Goal: Task Accomplishment & Management: Use online tool/utility

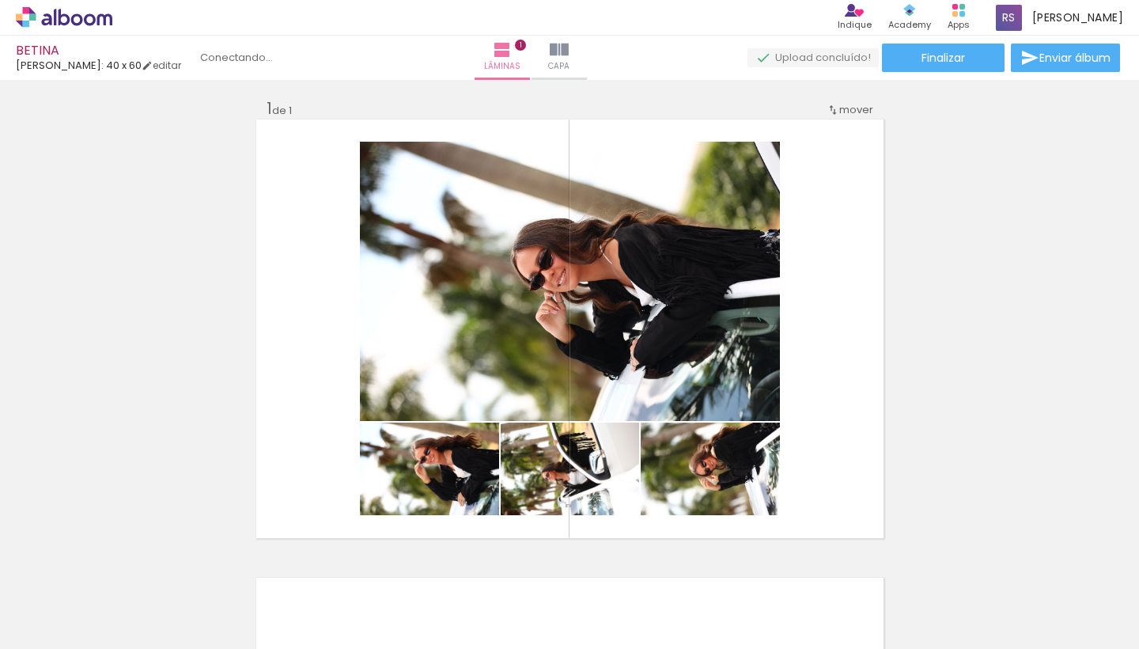
scroll to position [3624, 0]
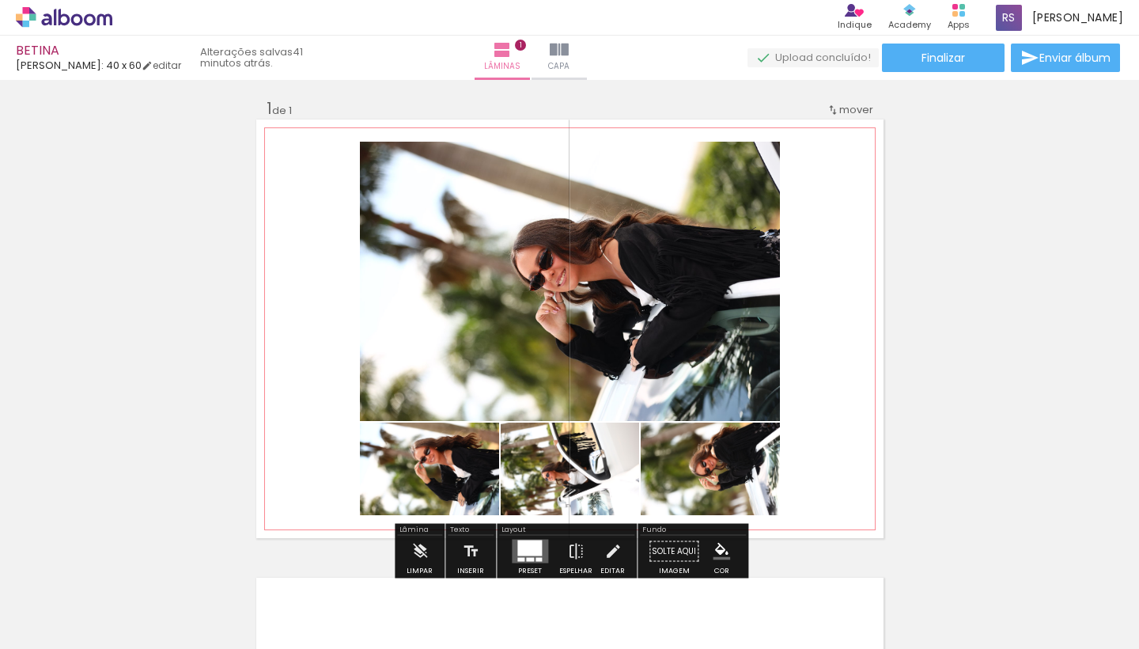
type paper-slider "149"
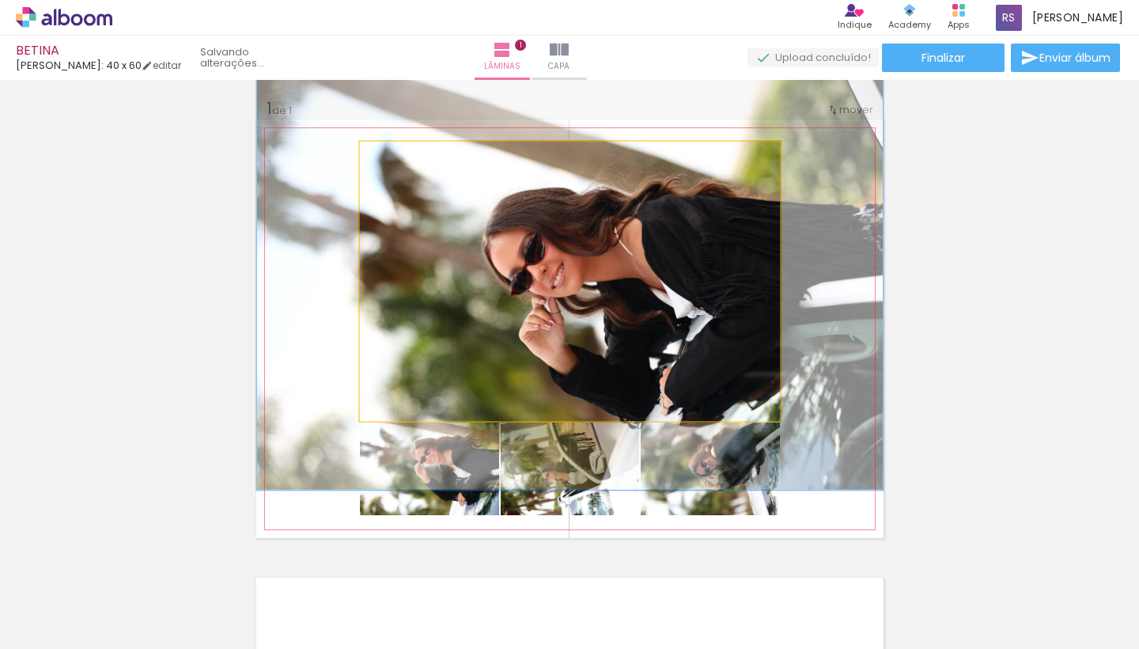
click at [429, 151] on div at bounding box center [428, 158] width 62 height 25
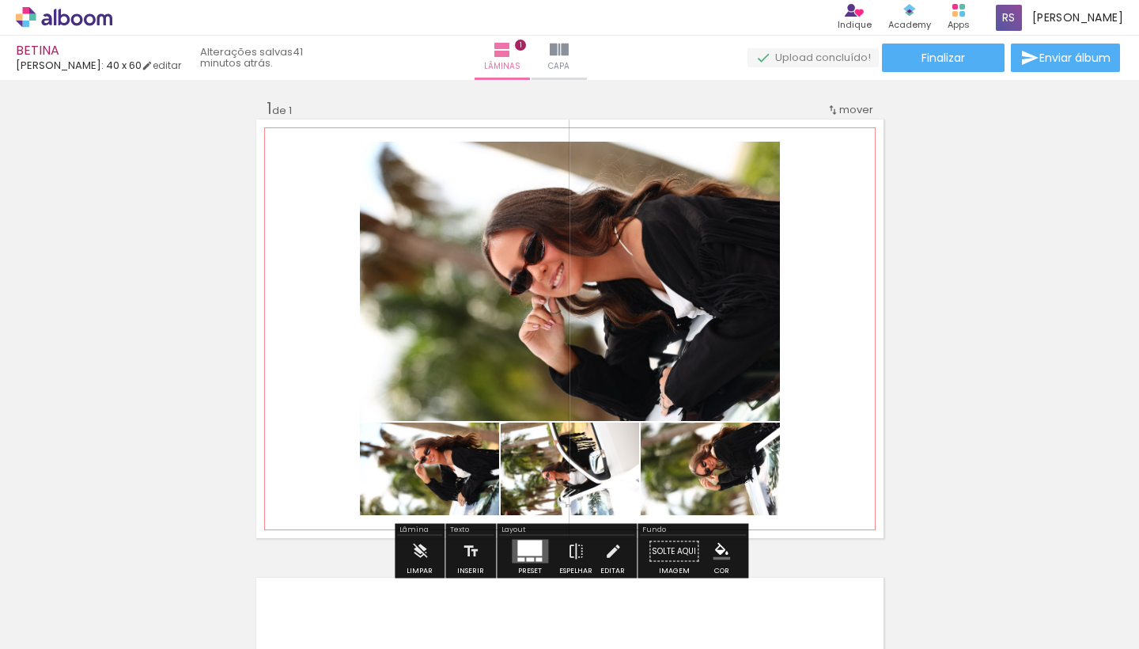
click at [408, 124] on quentale-layouter at bounding box center [569, 328] width 627 height 418
click at [611, 535] on iron-icon at bounding box center [612, 551] width 17 height 32
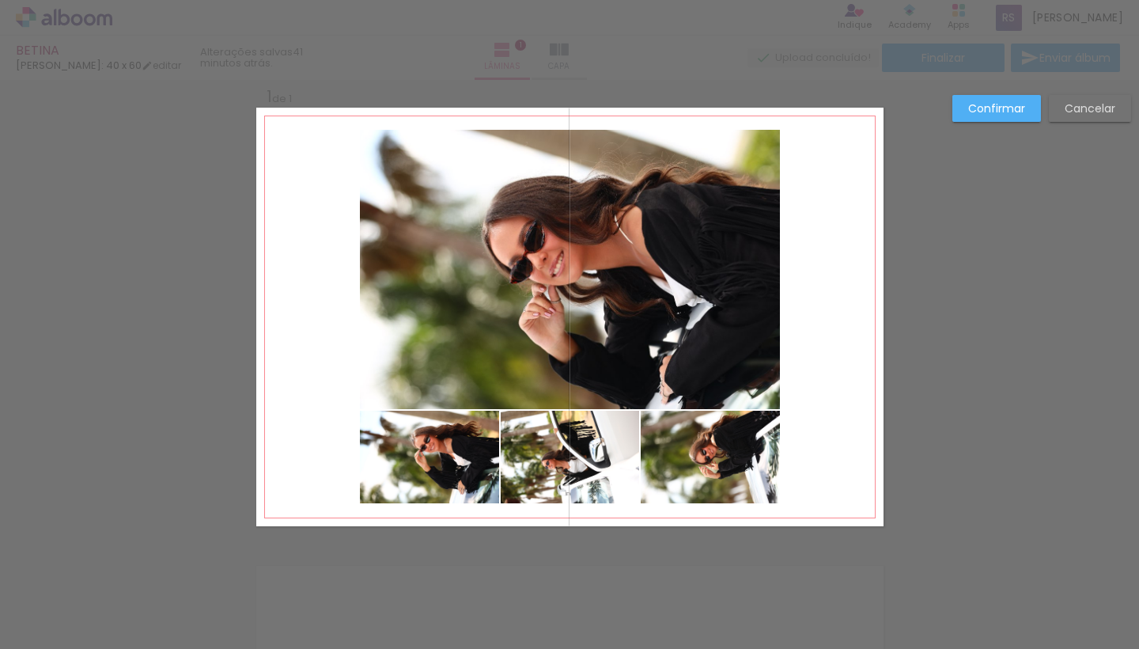
scroll to position [20, 0]
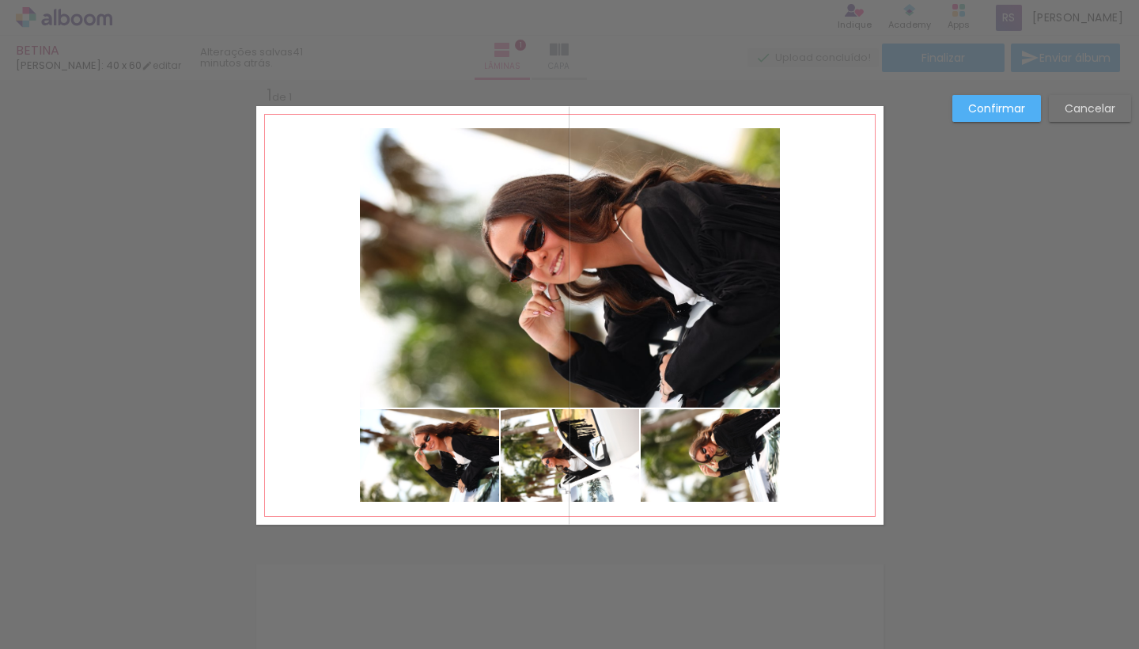
click at [667, 355] on quentale-photo at bounding box center [570, 267] width 420 height 279
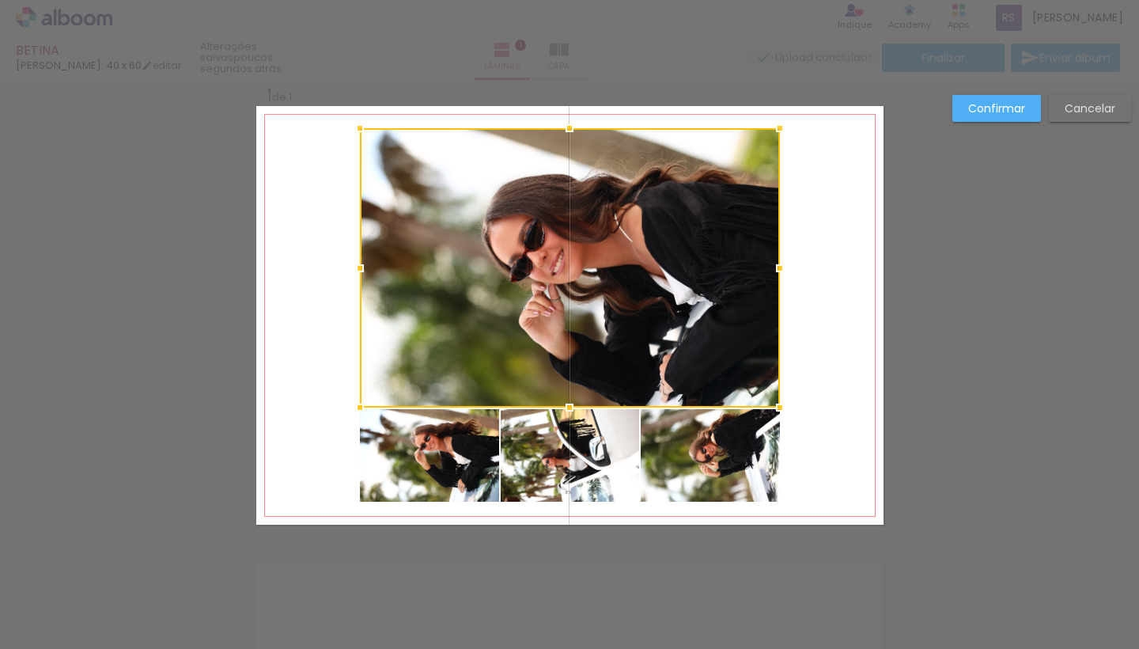
click at [660, 330] on div at bounding box center [570, 267] width 420 height 279
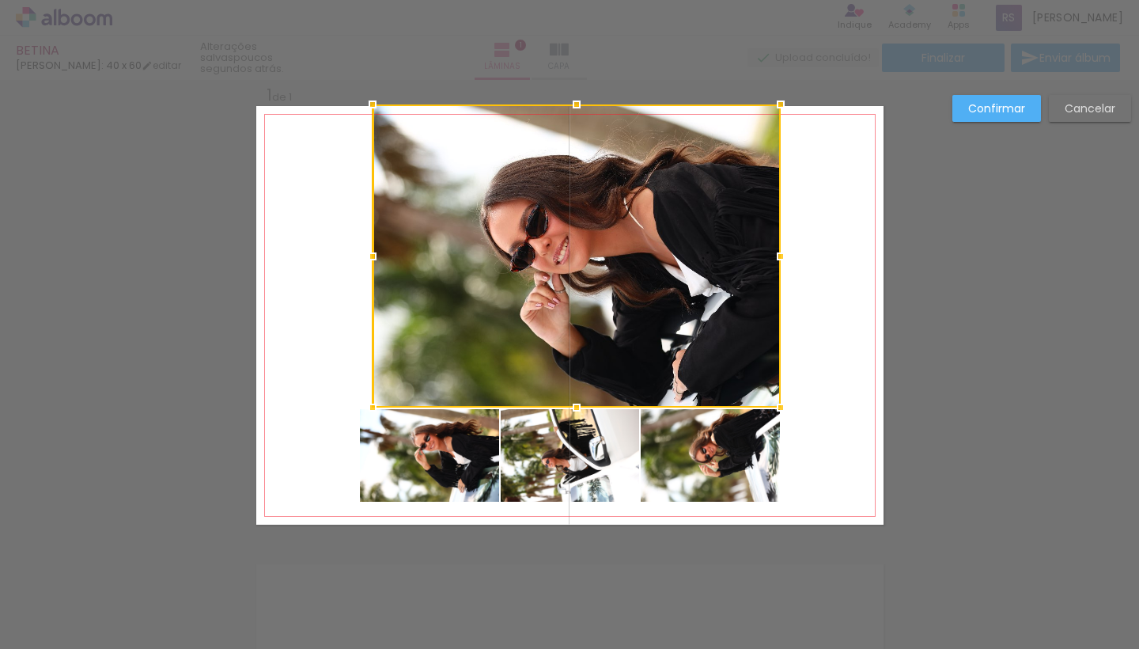
drag, startPoint x: 361, startPoint y: 130, endPoint x: 297, endPoint y: 104, distance: 68.9
click at [296, 104] on div "Inserir lâmina 1 de 1 Confirmar Cancelar" at bounding box center [569, 537] width 1139 height 954
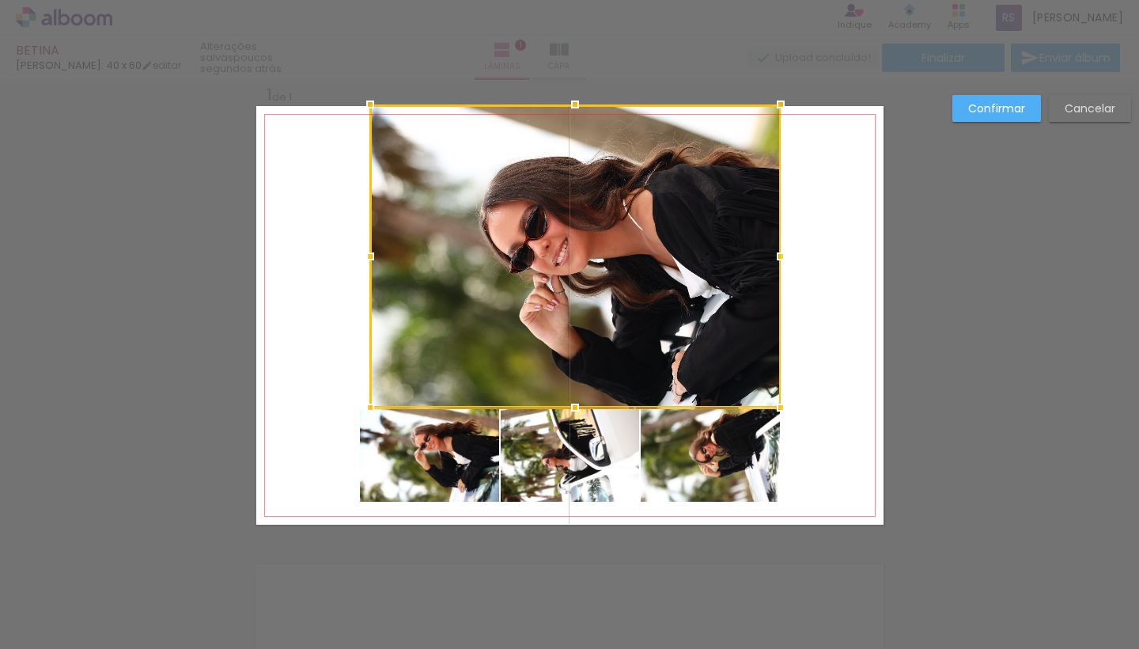
click at [746, 384] on div at bounding box center [575, 255] width 410 height 303
click at [0, 0] on slot "Confirmar" at bounding box center [0, 0] width 0 height 0
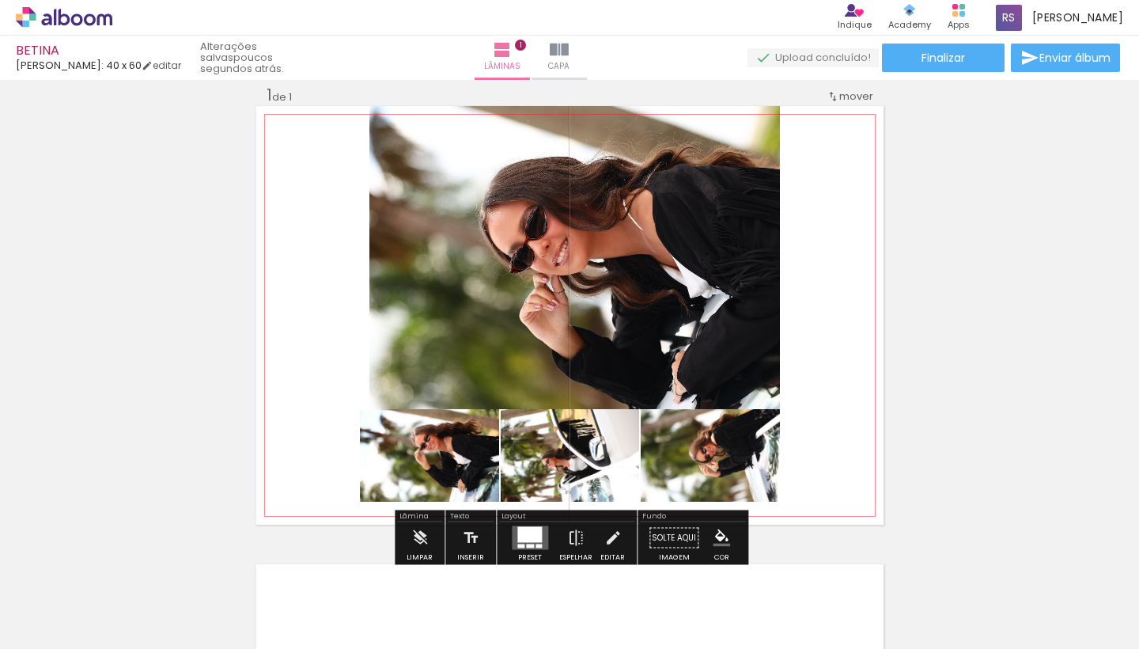
click at [848, 87] on div "mover" at bounding box center [849, 96] width 47 height 26
click at [834, 95] on span "Posição atual:" at bounding box center [804, 94] width 72 height 26
click at [844, 93] on span "1" at bounding box center [842, 94] width 4 height 26
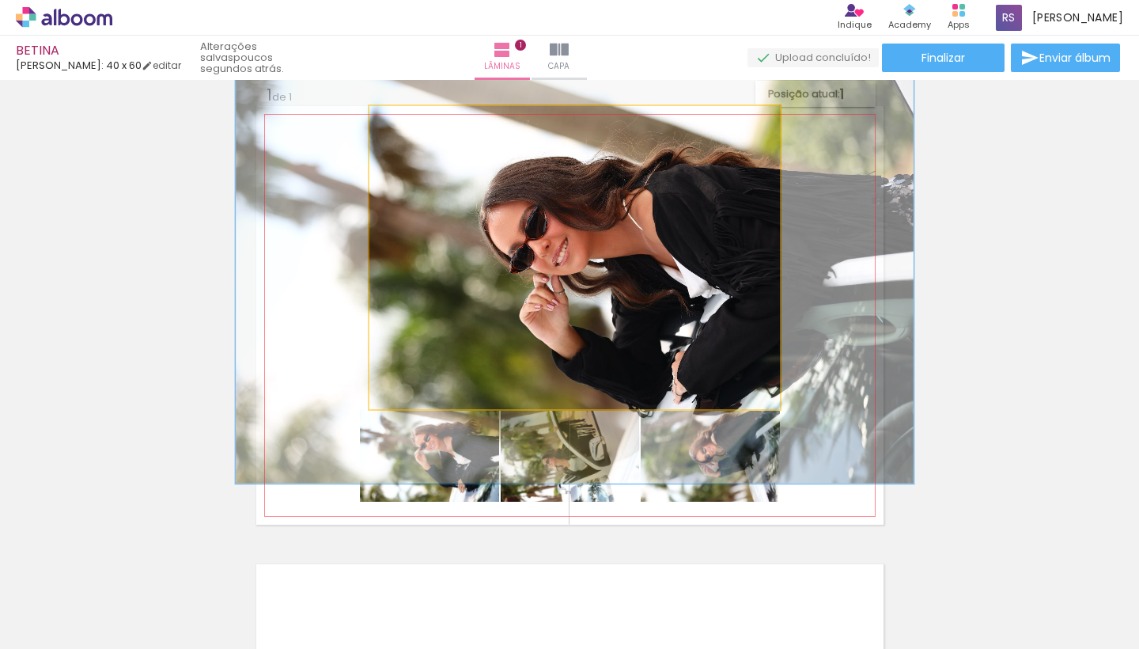
click at [713, 204] on quentale-photo at bounding box center [574, 257] width 410 height 303
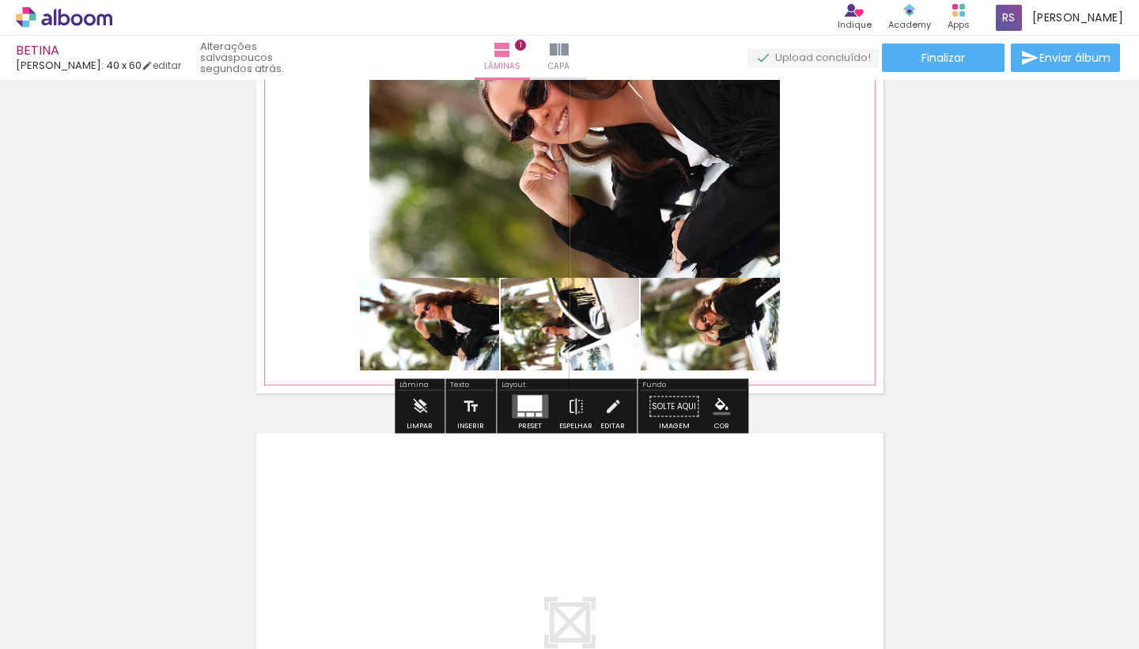
scroll to position [153, 0]
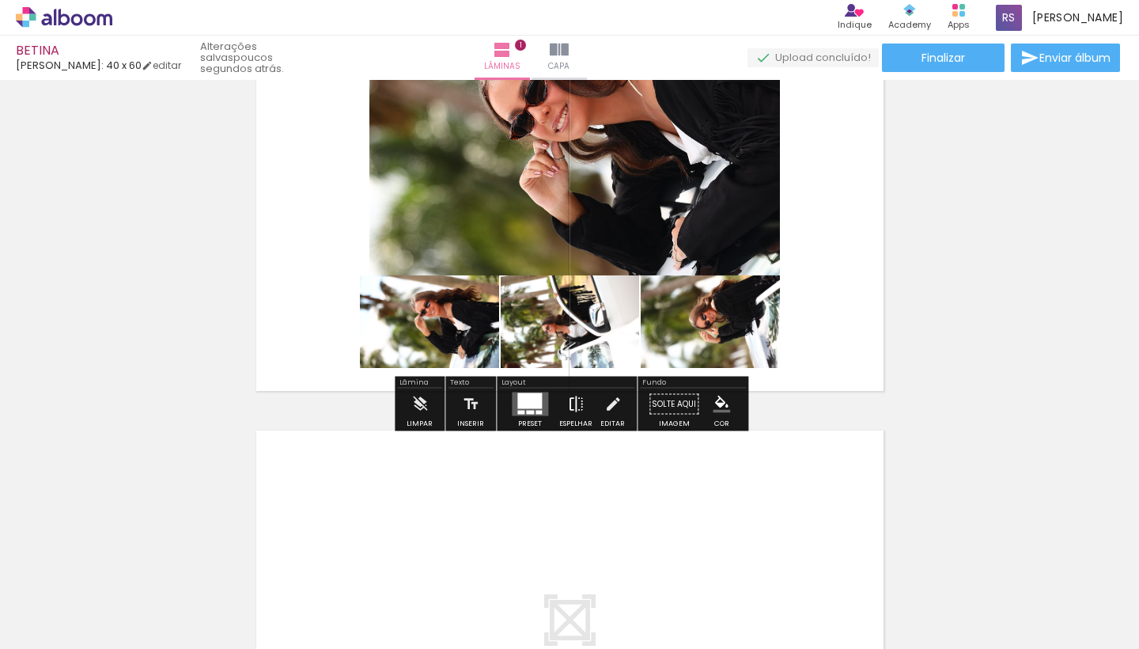
click at [567, 410] on iron-icon at bounding box center [575, 404] width 17 height 32
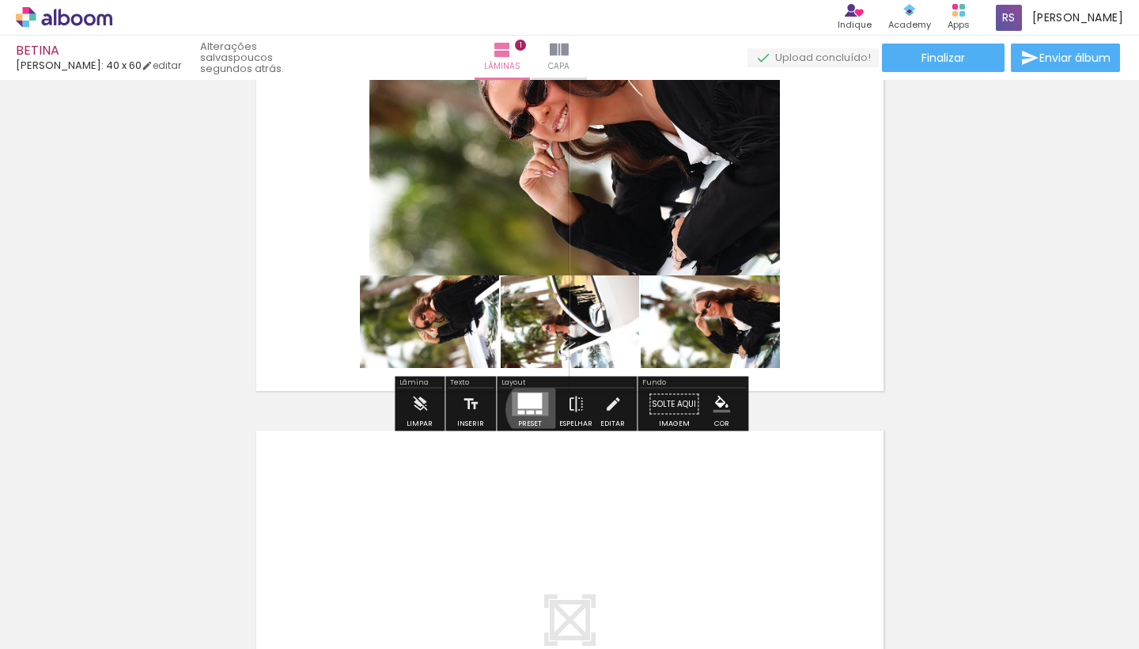
click at [533, 409] on quentale-layouter at bounding box center [530, 404] width 36 height 24
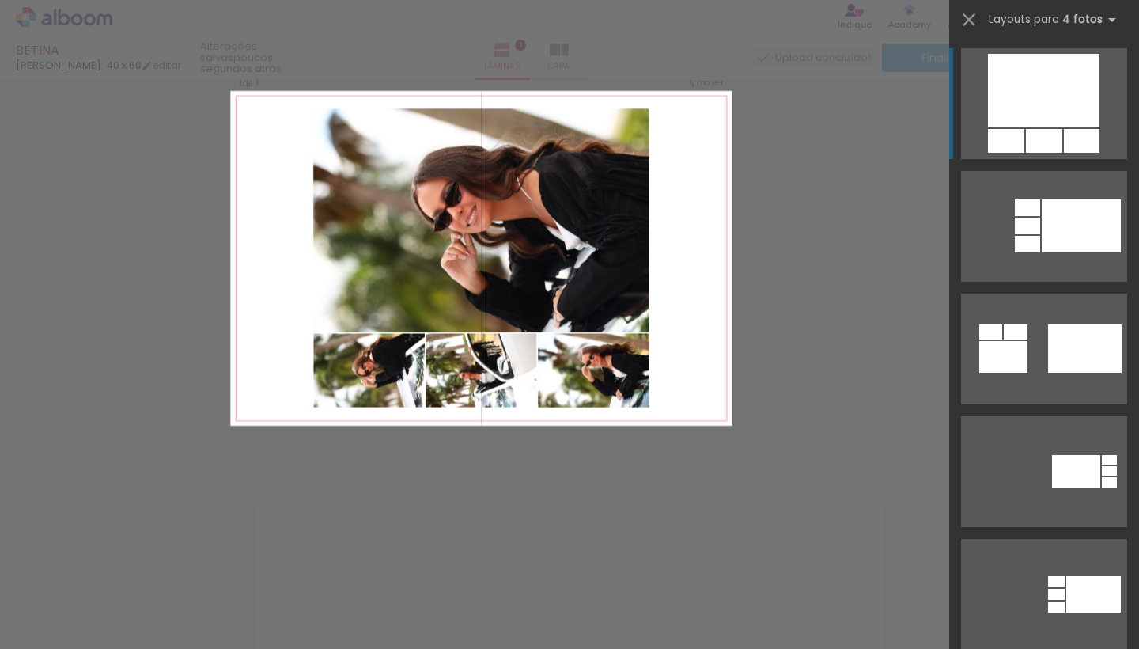
scroll to position [20, 0]
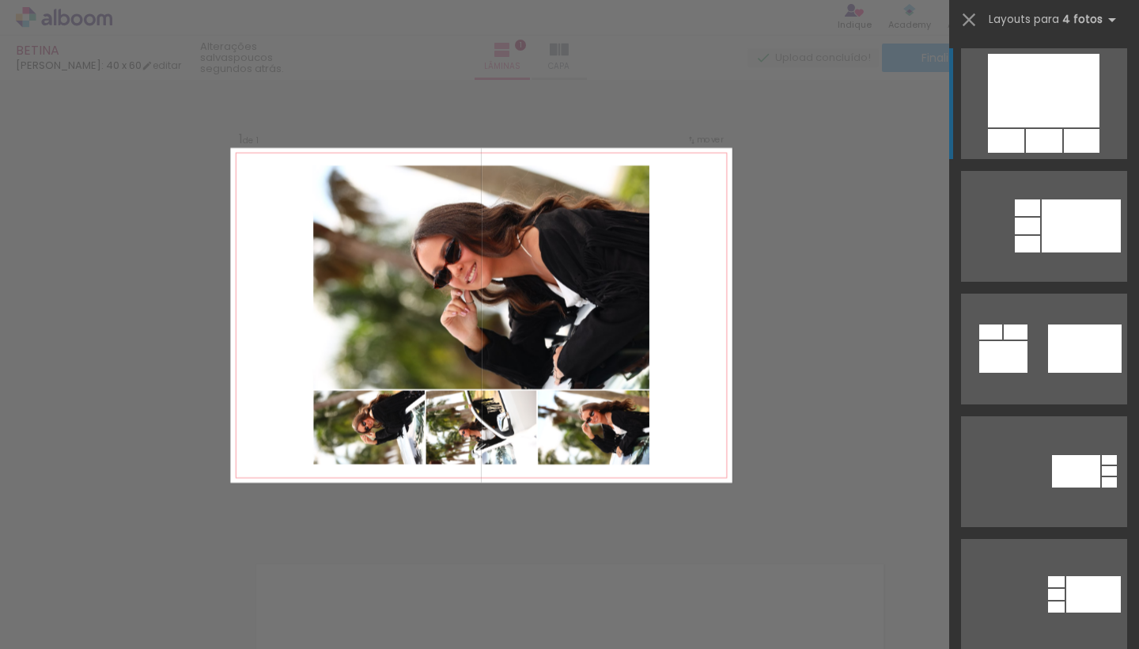
click at [1025, 101] on div at bounding box center [1044, 91] width 112 height 74
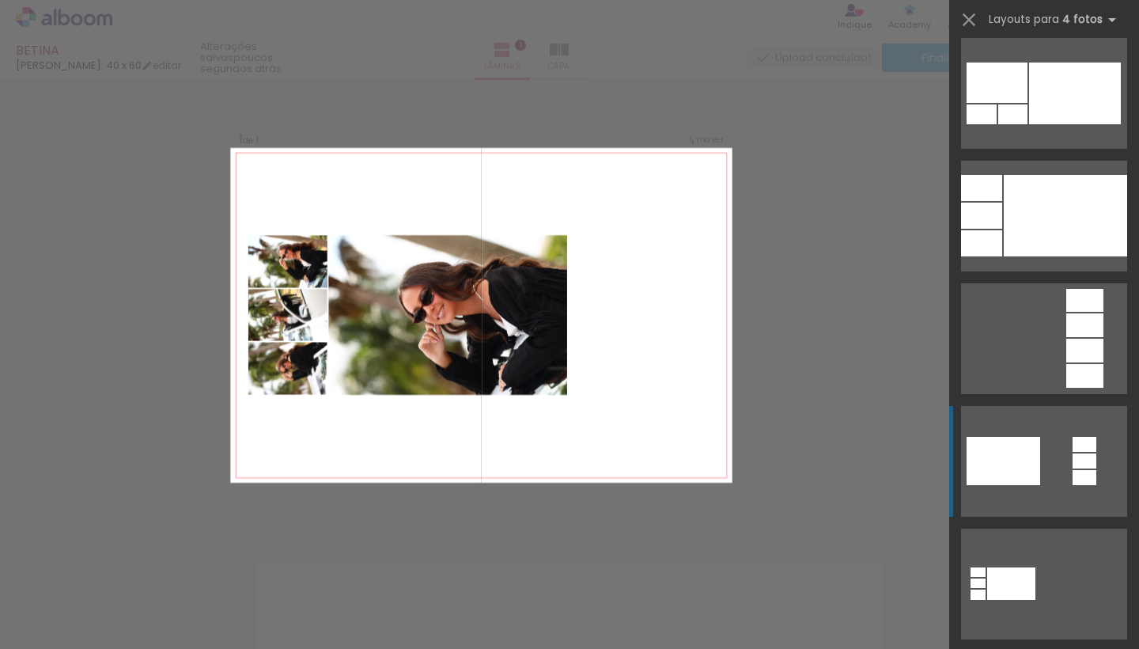
scroll to position [7502, 0]
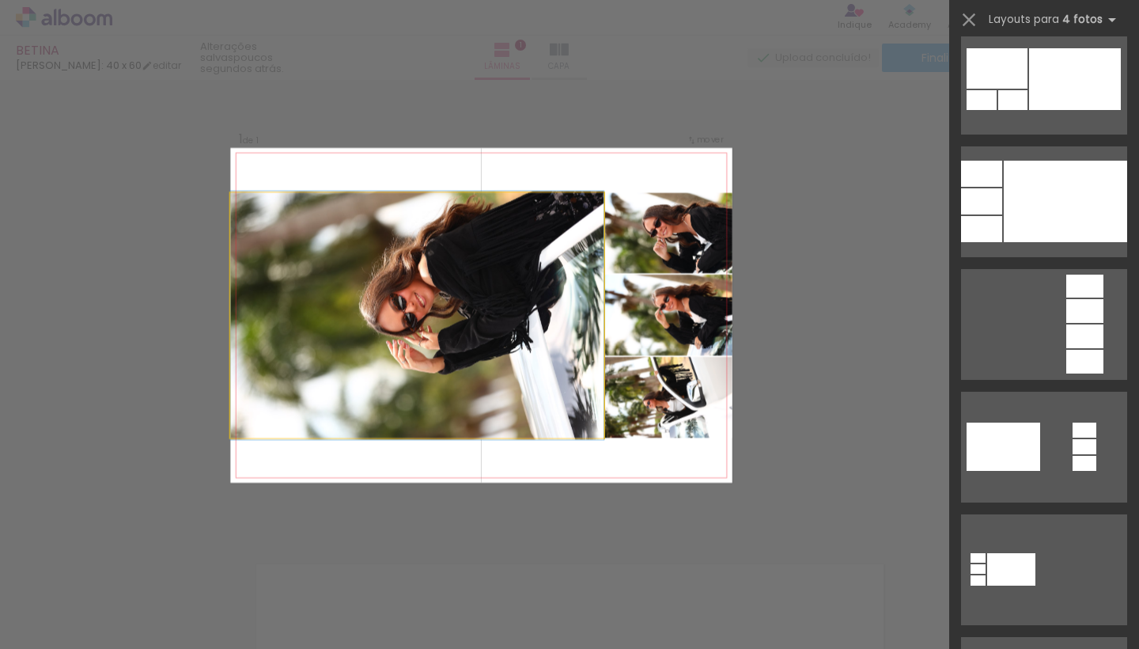
click at [489, 315] on quentale-photo at bounding box center [416, 315] width 373 height 245
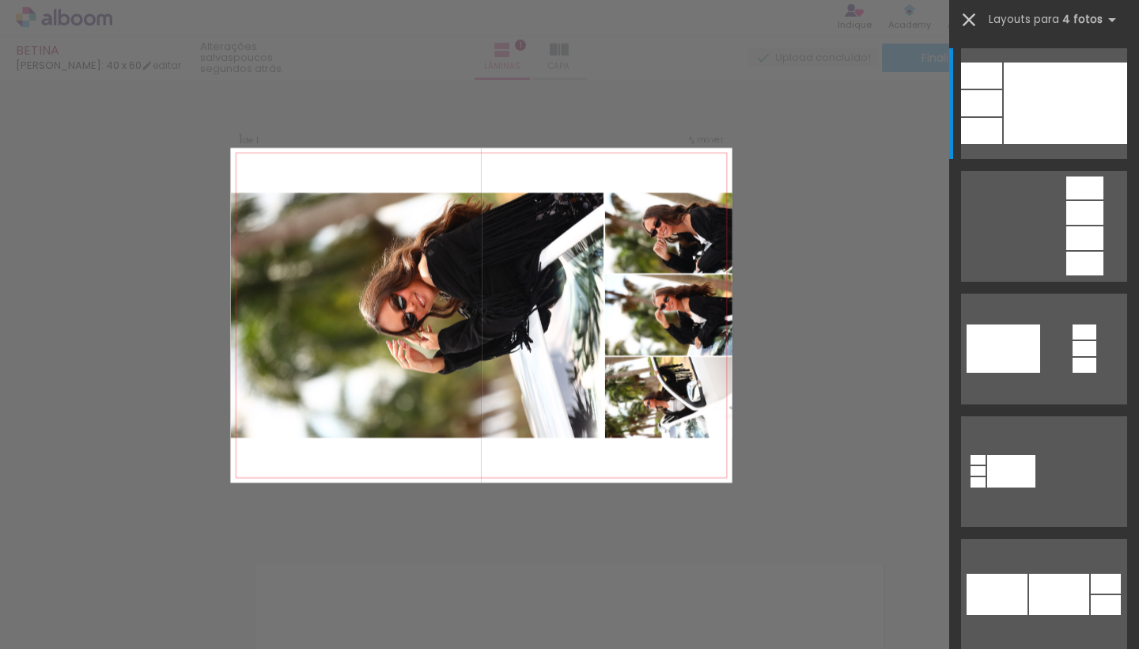
click at [972, 13] on iron-icon at bounding box center [969, 20] width 22 height 22
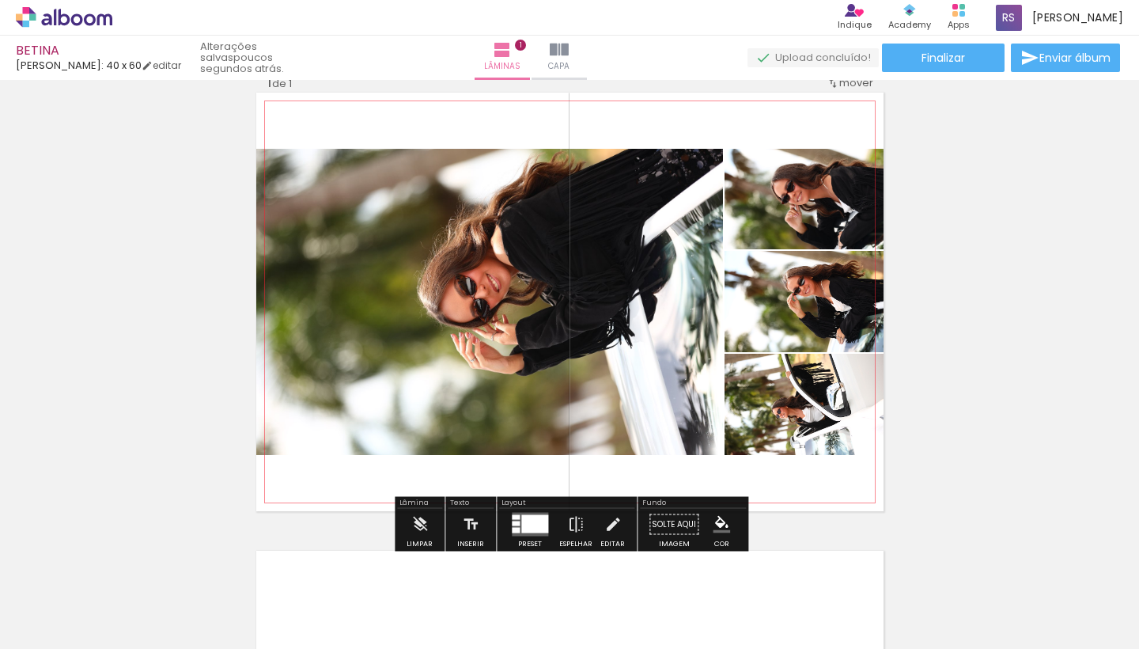
scroll to position [47, 0]
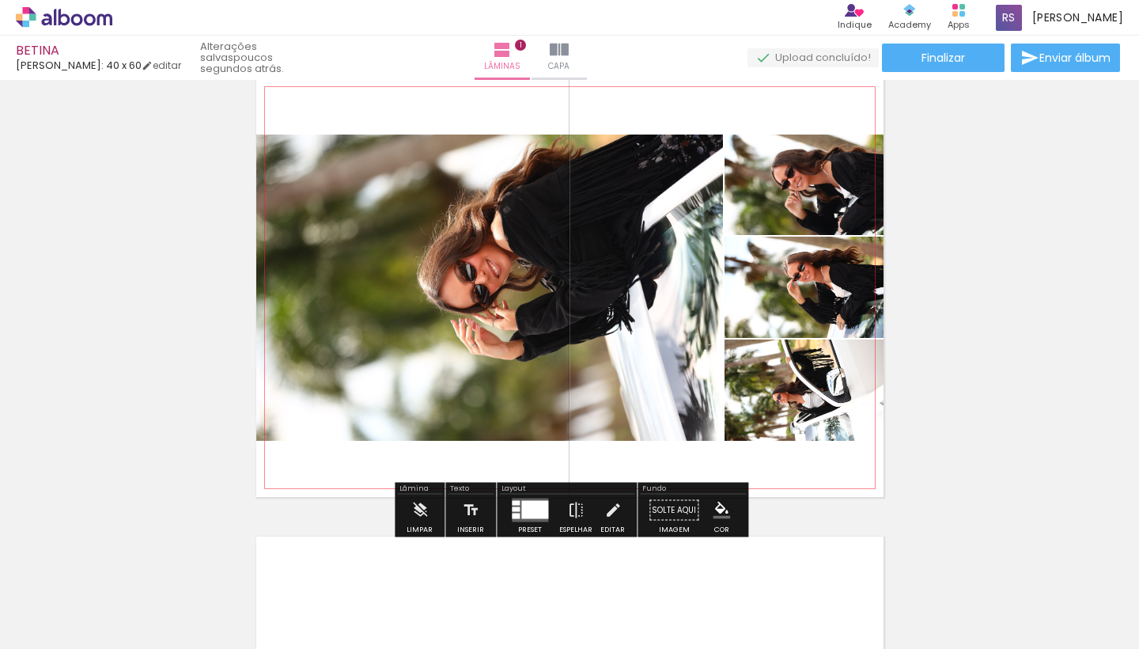
click at [815, 188] on quentale-photo at bounding box center [803, 184] width 159 height 100
click at [784, 195] on quentale-photo at bounding box center [803, 184] width 159 height 100
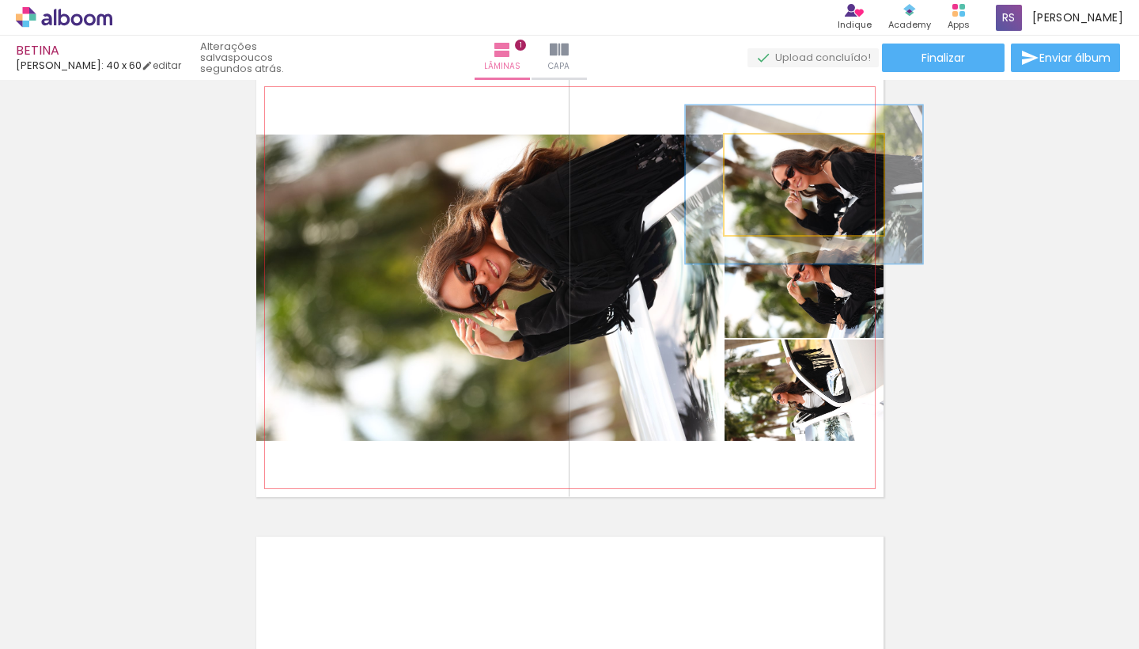
click at [784, 195] on quentale-photo at bounding box center [803, 184] width 159 height 100
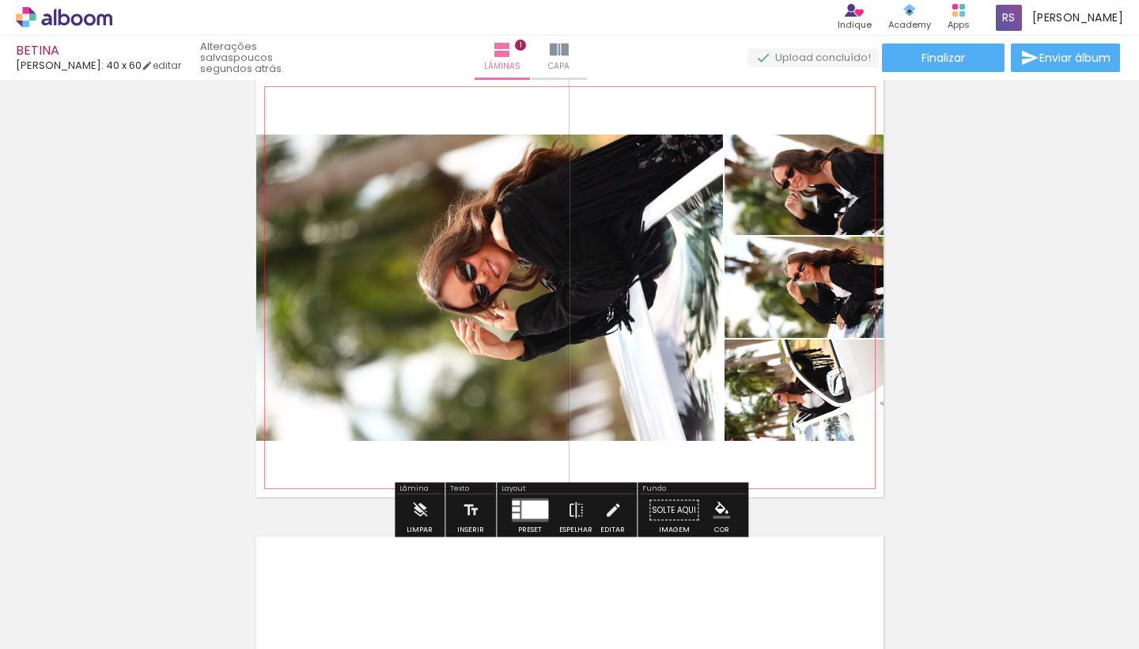
click at [0, 0] on slot "P&B" at bounding box center [0, 0] width 0 height 0
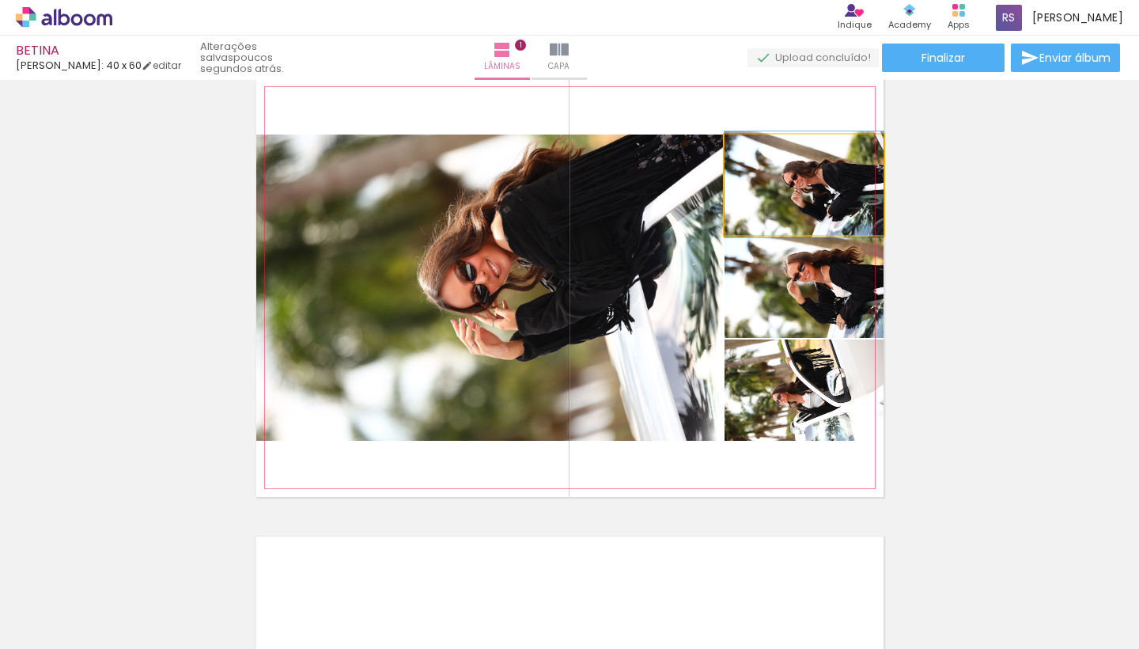
drag, startPoint x: 791, startPoint y: 157, endPoint x: 753, endPoint y: 162, distance: 38.3
type paper-slider "100"
click at [753, 162] on div at bounding box center [760, 150] width 25 height 25
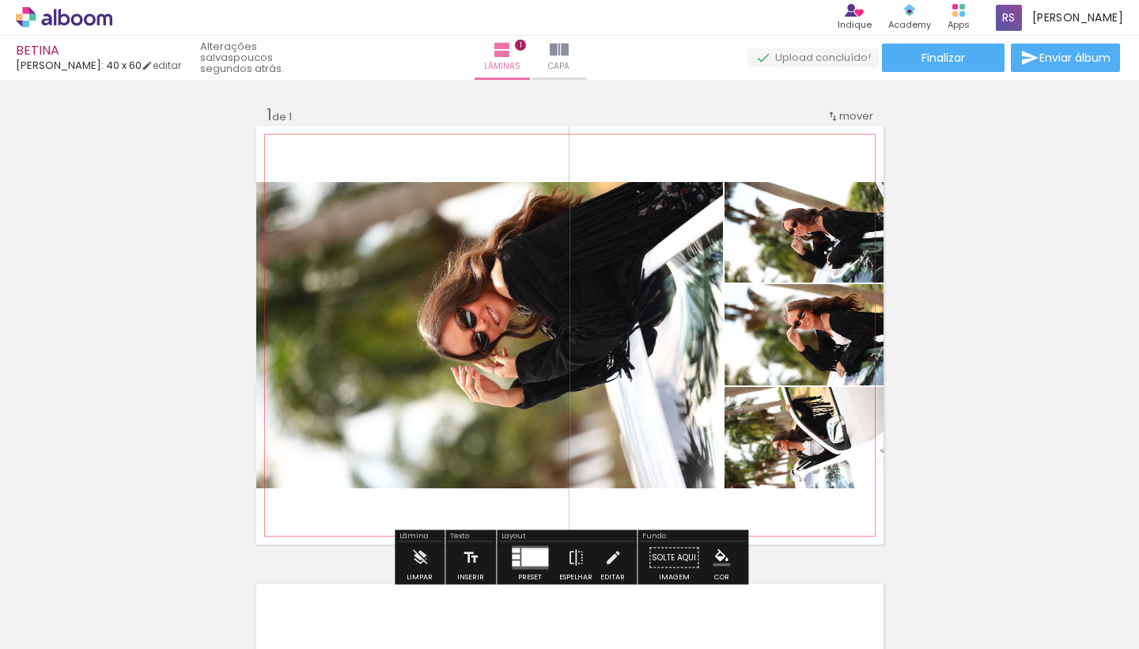
scroll to position [0, 0]
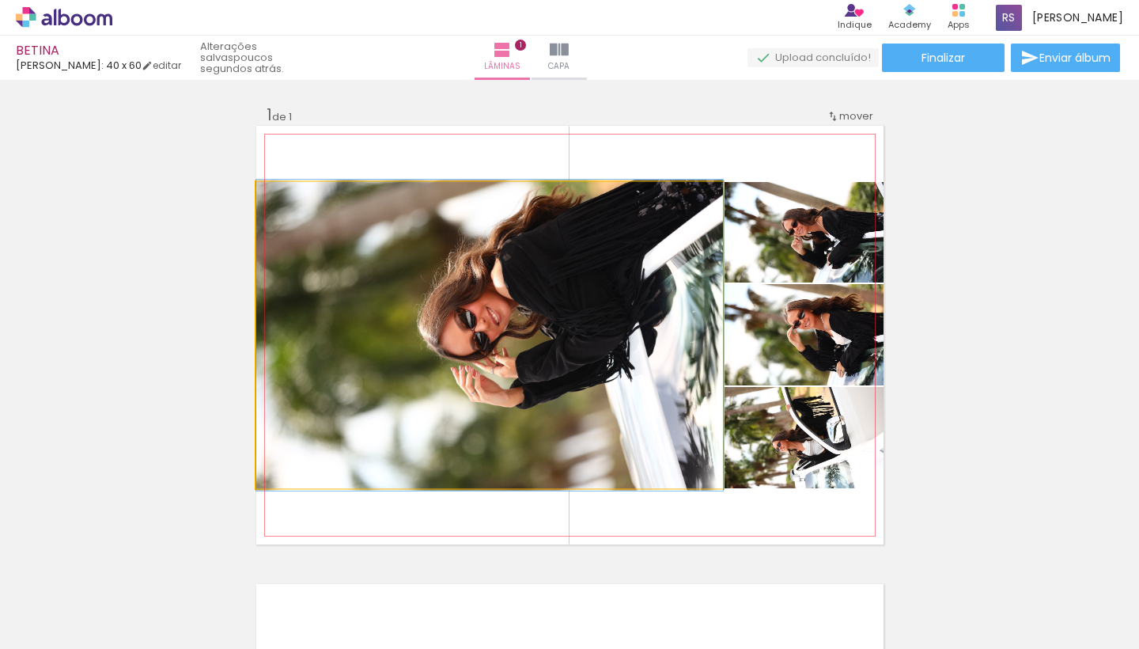
click at [534, 331] on quentale-photo at bounding box center [489, 335] width 467 height 306
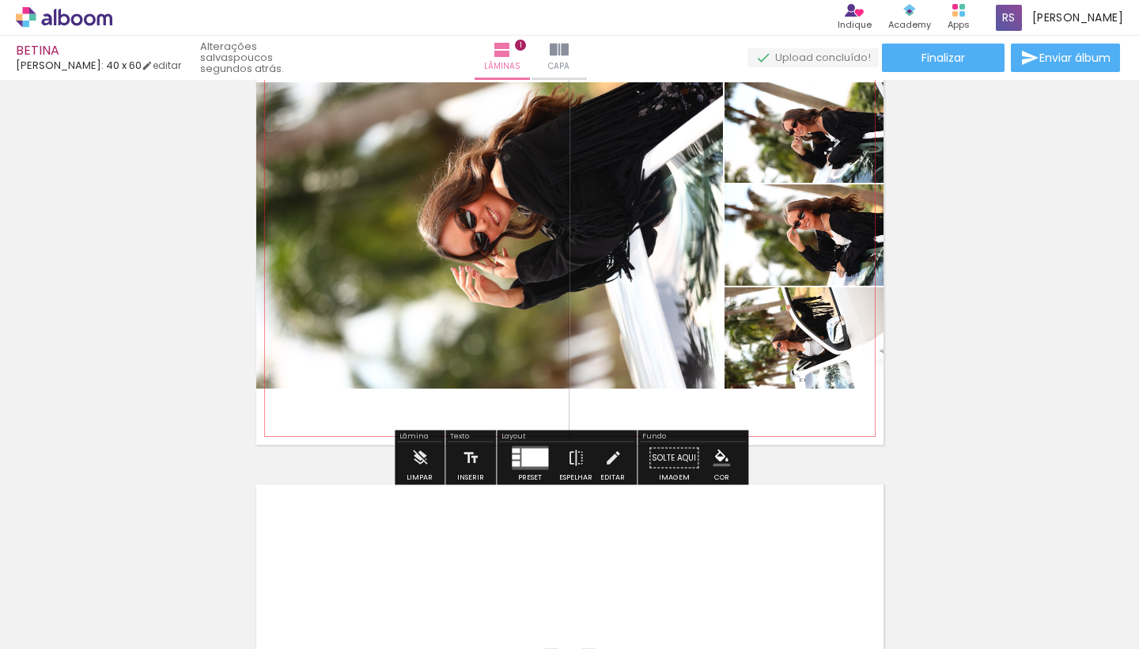
scroll to position [102, 0]
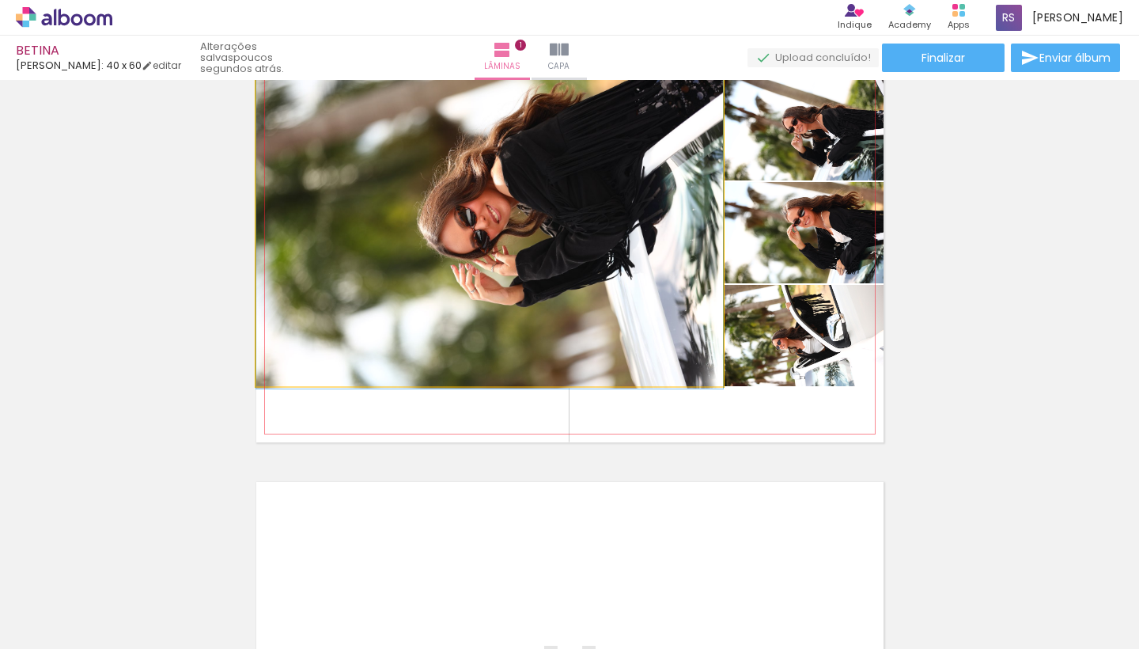
click at [539, 287] on quentale-photo at bounding box center [489, 233] width 467 height 306
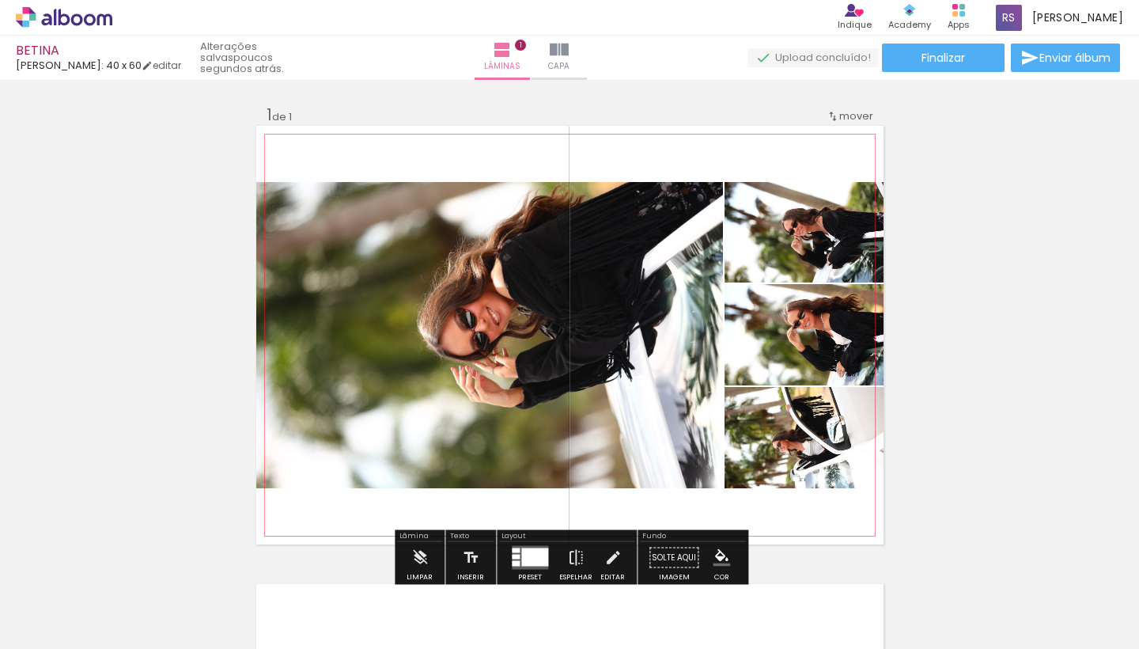
scroll to position [0, 0]
click at [841, 111] on span "mover" at bounding box center [856, 115] width 34 height 15
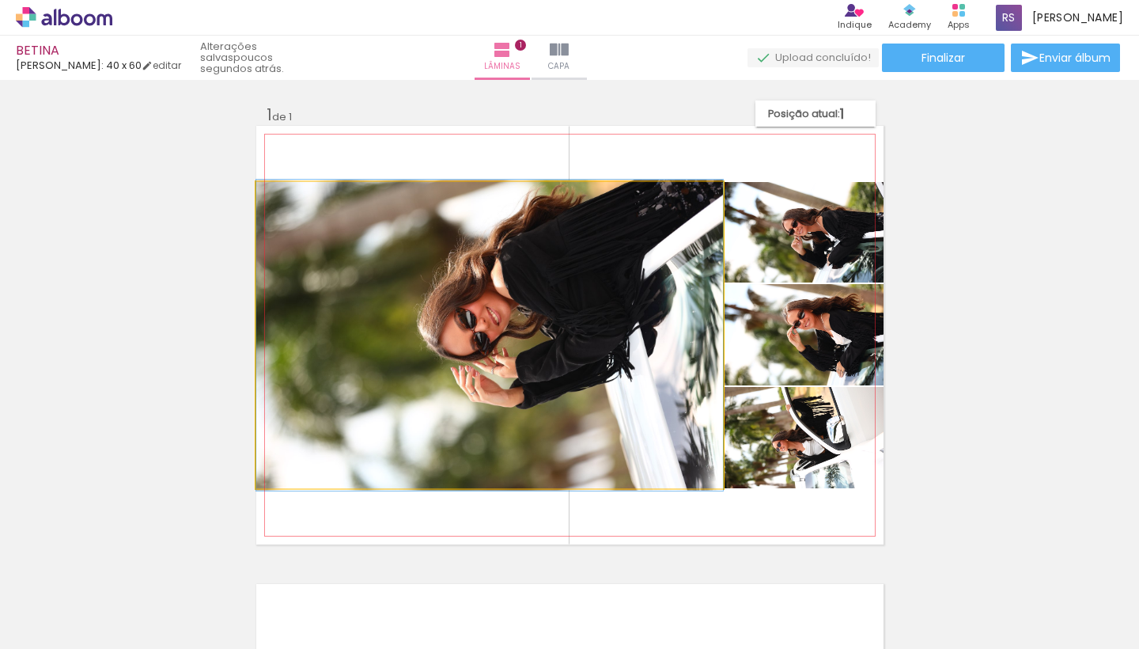
click at [715, 352] on quentale-photo at bounding box center [489, 335] width 467 height 306
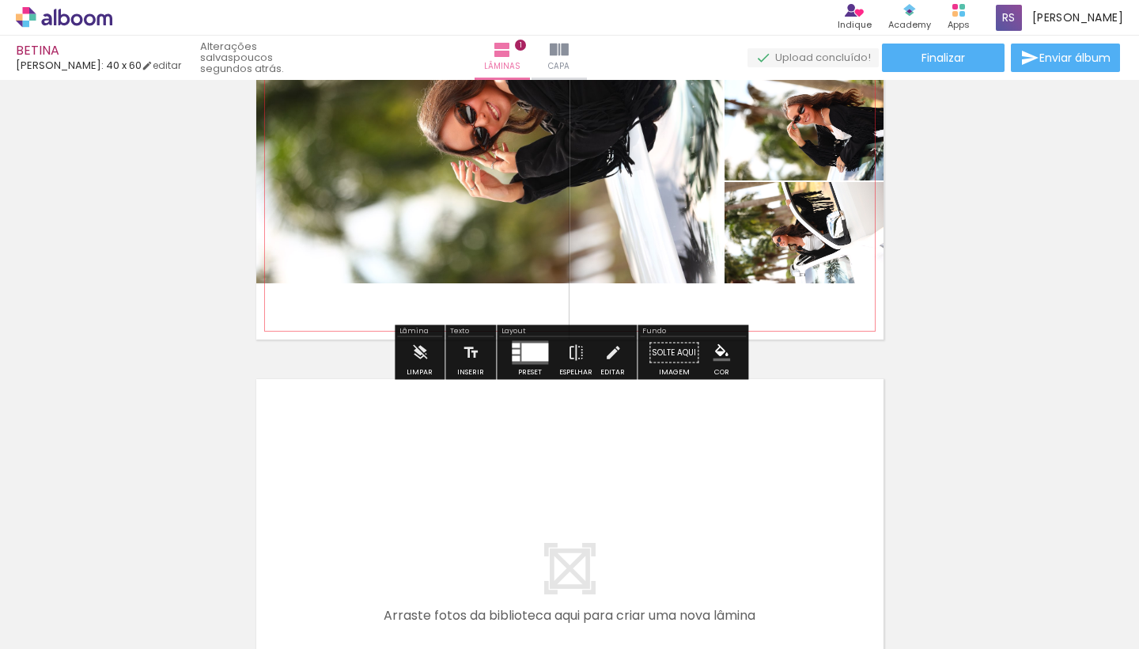
scroll to position [222, 0]
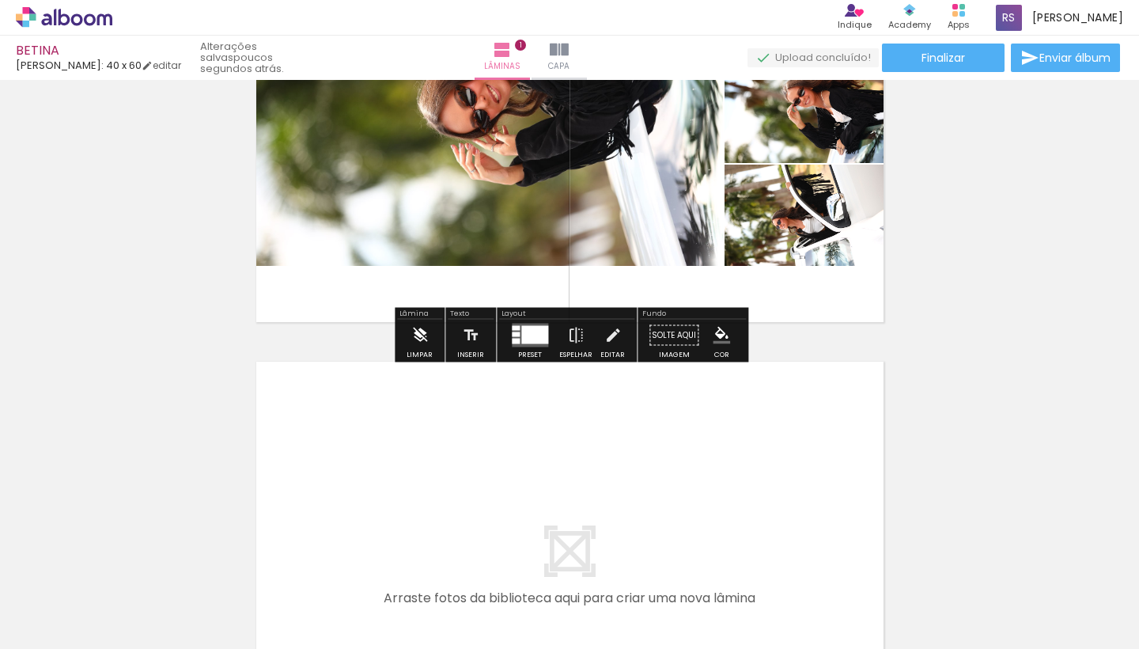
click at [429, 339] on paper-button "Limpar" at bounding box center [420, 340] width 34 height 40
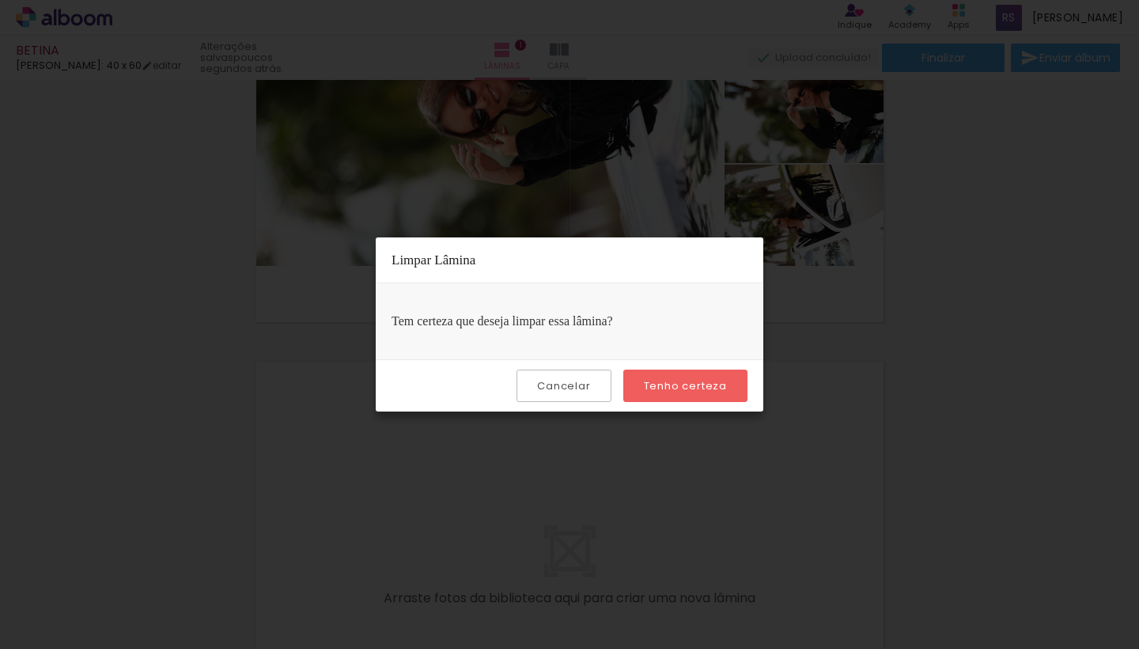
click at [669, 395] on paper-button "Tenho certeza" at bounding box center [685, 385] width 124 height 32
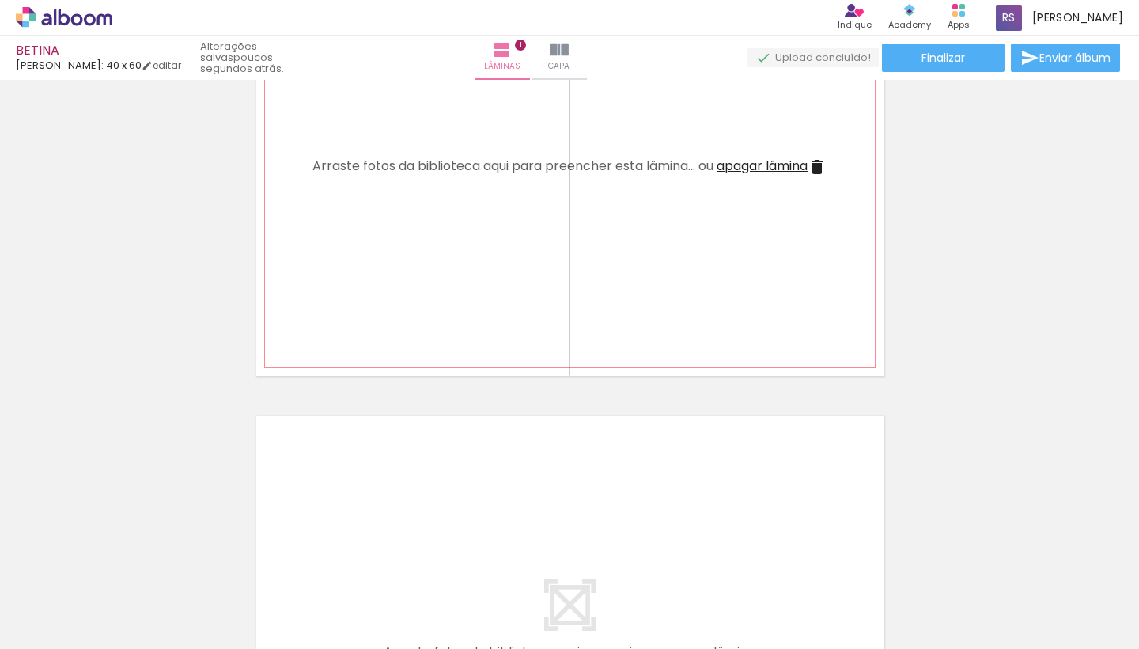
scroll to position [170, 0]
click at [1132, 589] on div at bounding box center [1133, 595] width 78 height 52
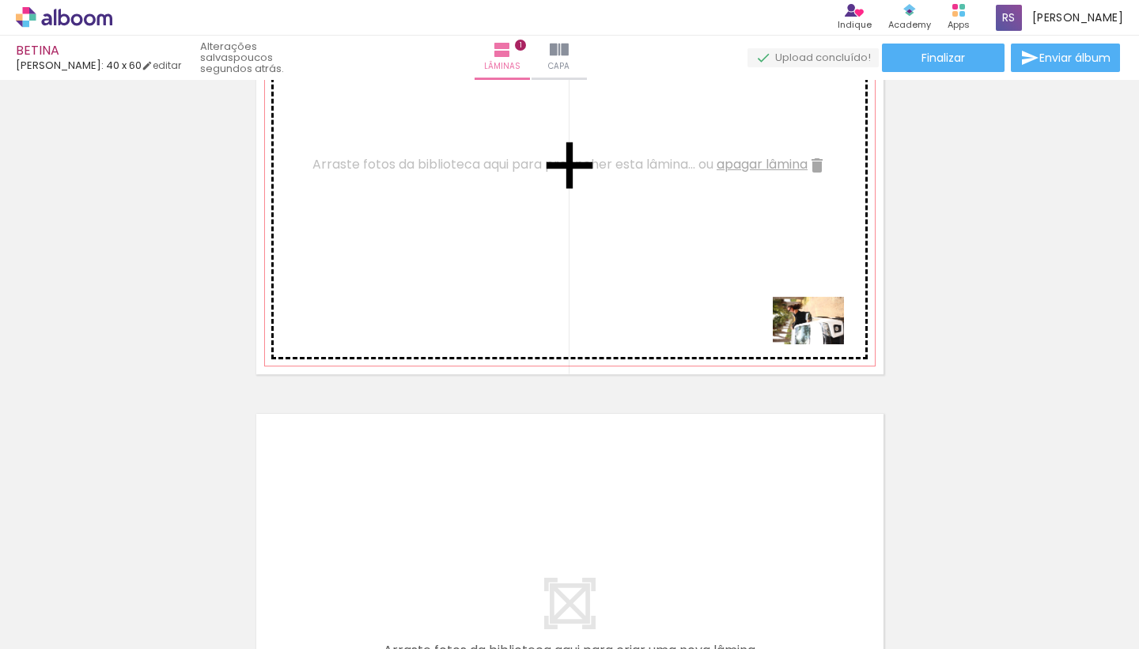
drag, startPoint x: 1123, startPoint y: 588, endPoint x: 820, endPoint y: 346, distance: 388.2
click at [820, 346] on quentale-workspace at bounding box center [569, 324] width 1139 height 649
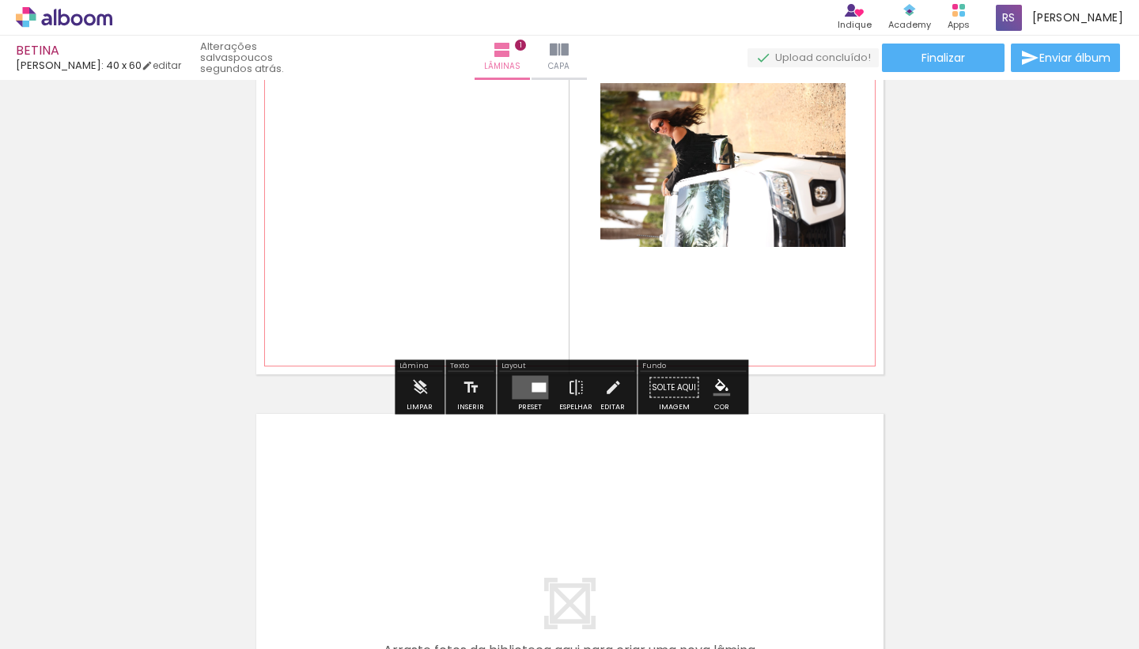
click at [853, 308] on quentale-layouter at bounding box center [569, 165] width 627 height 418
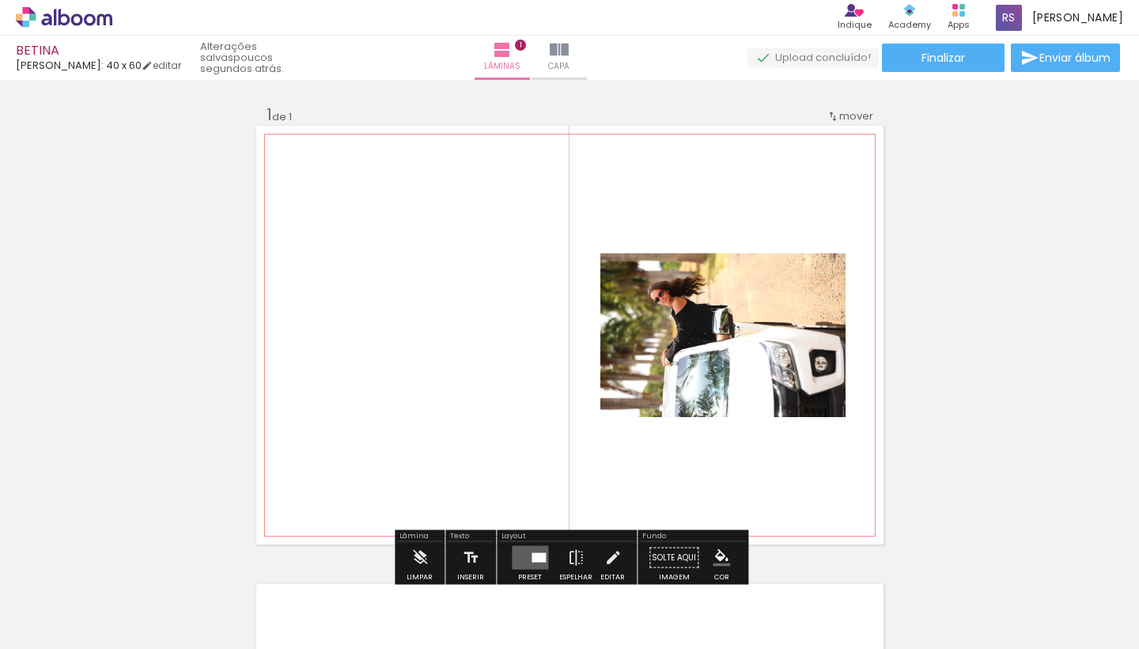
scroll to position [0, 0]
click at [765, 285] on paper-listbox at bounding box center [761, 319] width 28 height 75
click at [763, 297] on span at bounding box center [761, 295] width 16 height 3
click at [761, 338] on paper-item at bounding box center [761, 340] width 28 height 11
click at [760, 352] on paper-item at bounding box center [761, 351] width 28 height 11
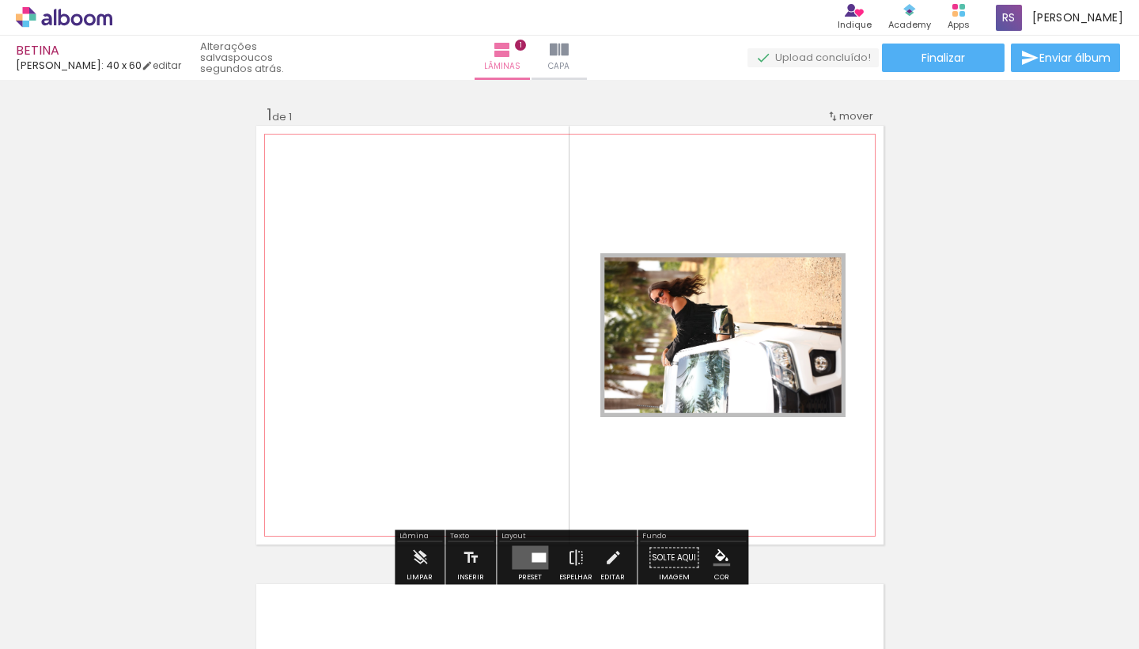
click at [810, 230] on quentale-layouter at bounding box center [569, 335] width 627 height 418
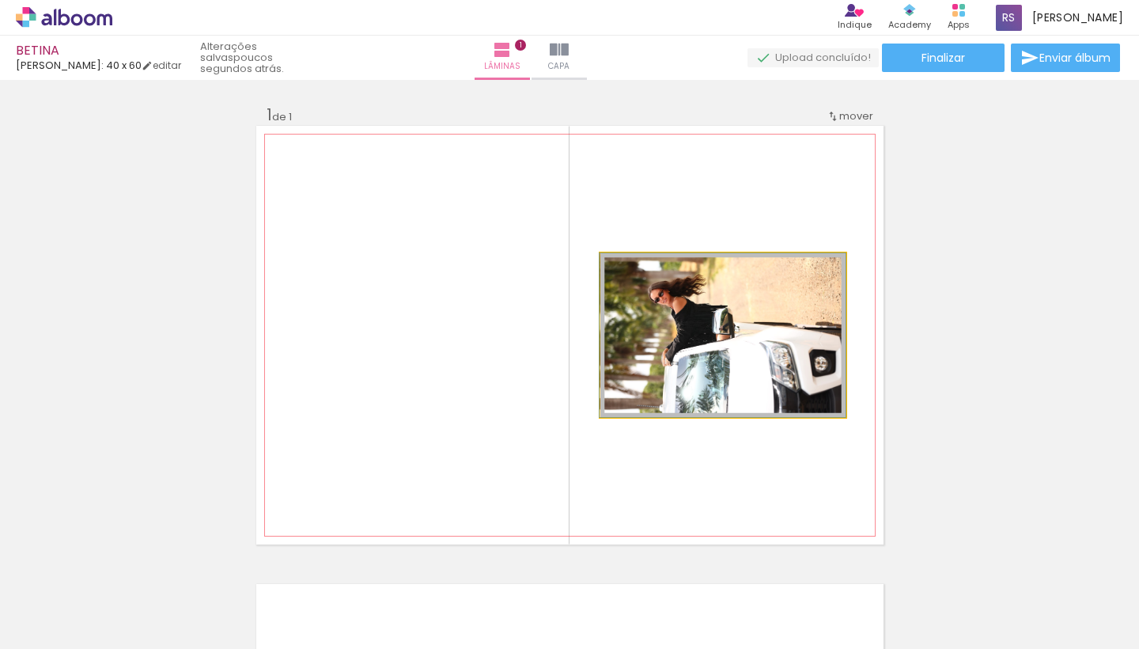
click at [781, 283] on quentale-photo at bounding box center [722, 335] width 245 height 164
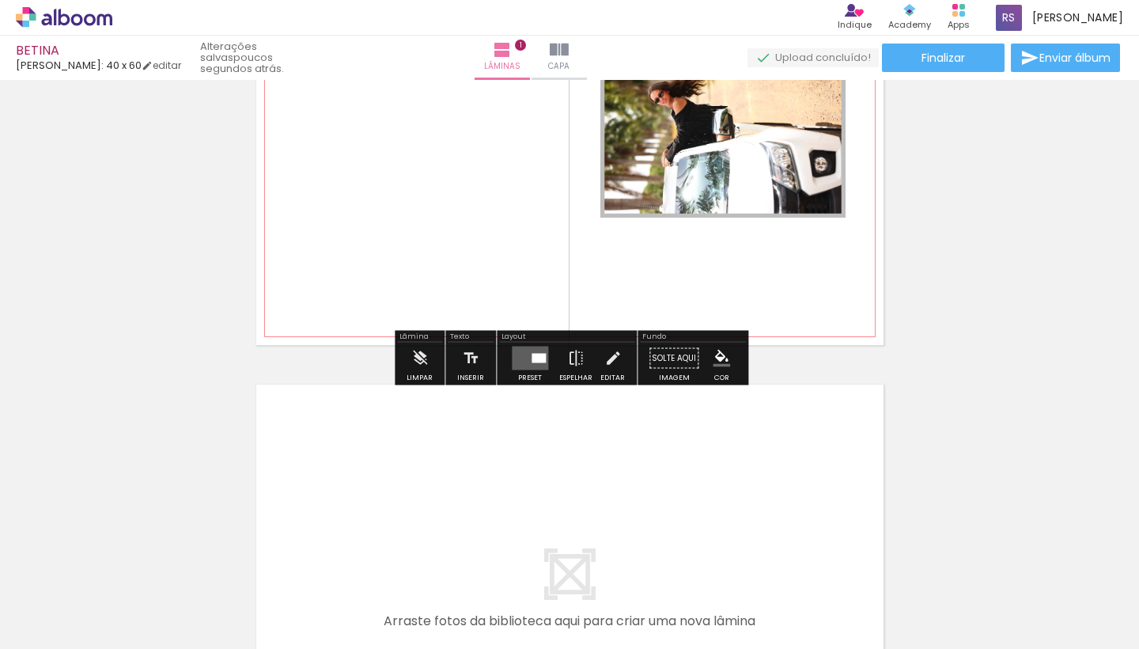
scroll to position [201, 0]
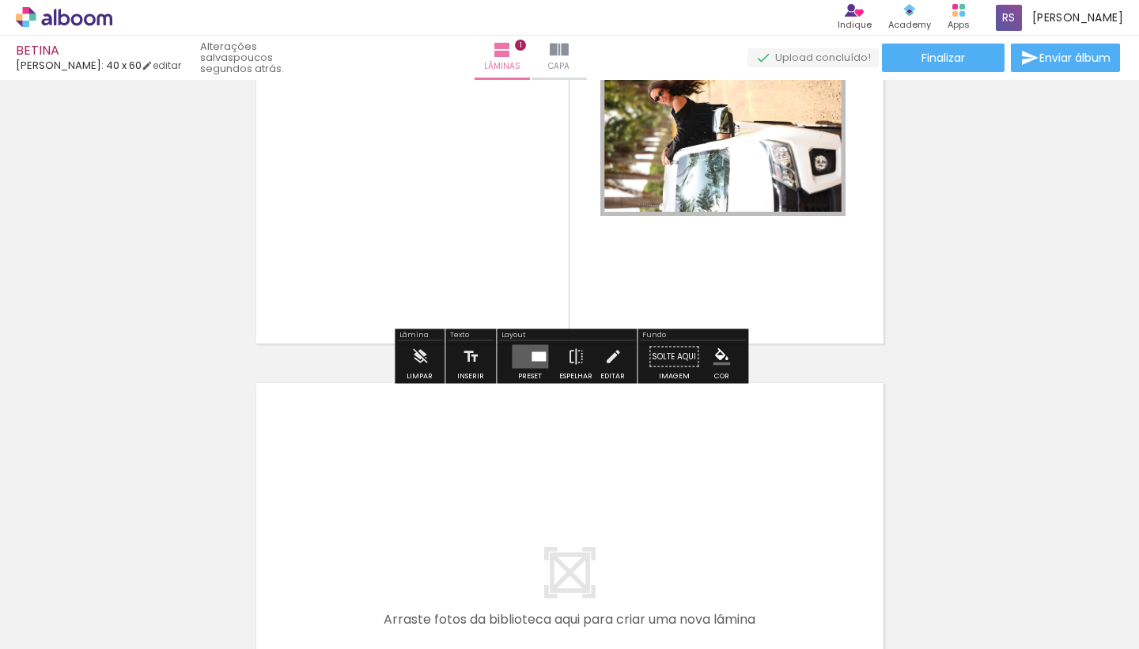
click at [716, 354] on iron-icon "color picker" at bounding box center [721, 356] width 17 height 17
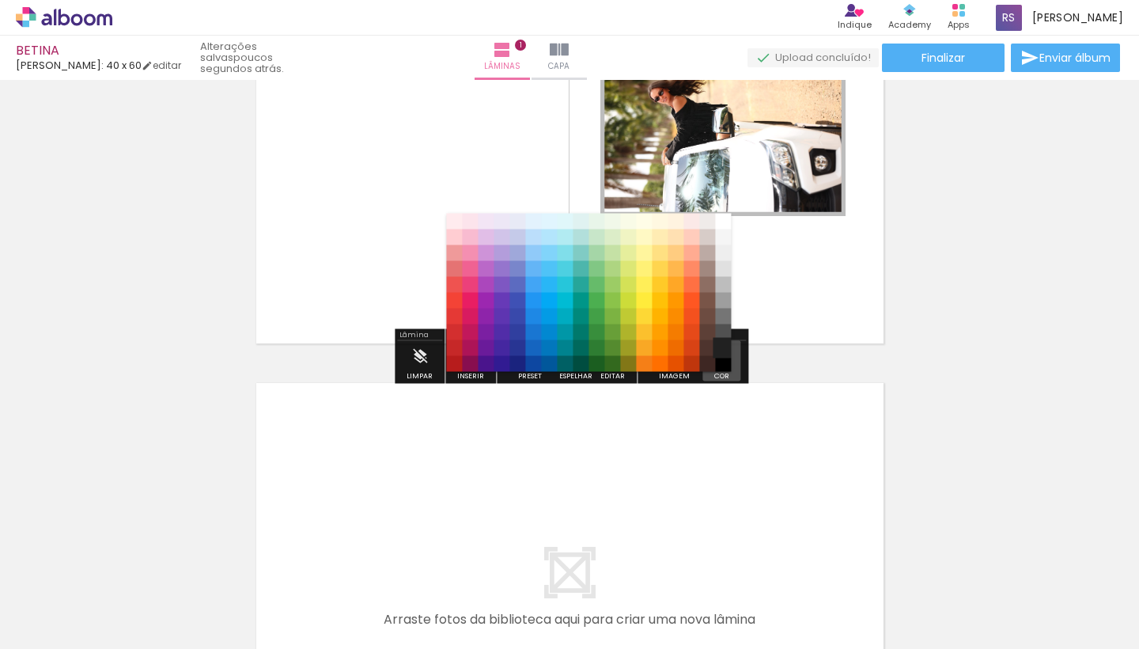
click at [716, 354] on paper-item "#212121" at bounding box center [724, 348] width 16 height 16
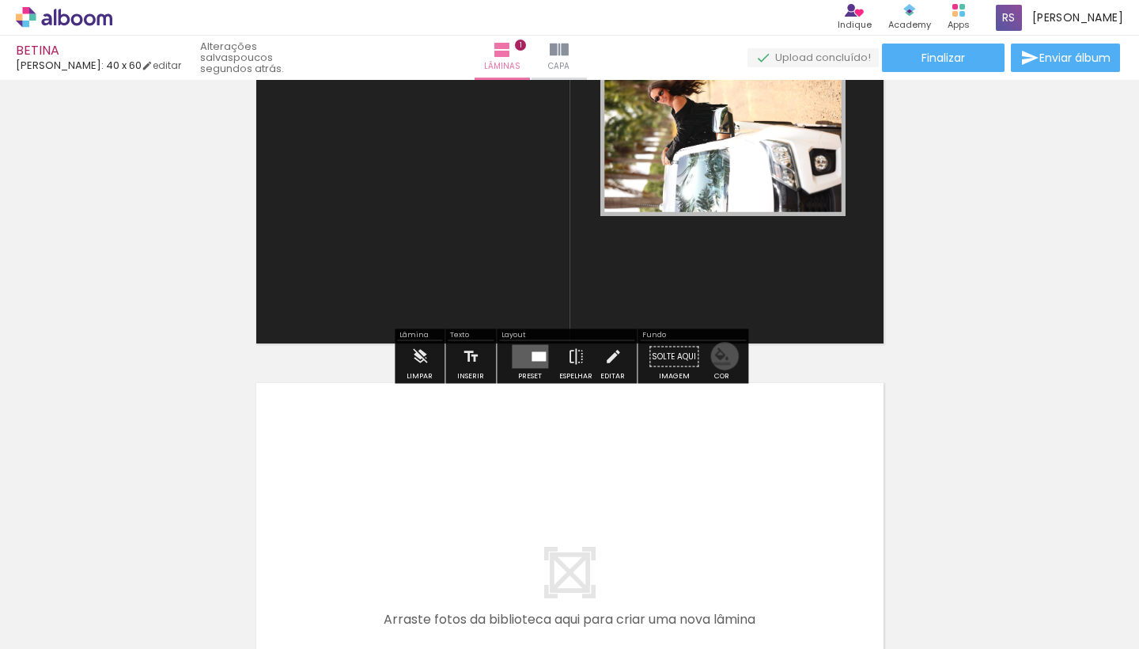
click at [719, 356] on iron-icon "color picker" at bounding box center [721, 356] width 17 height 17
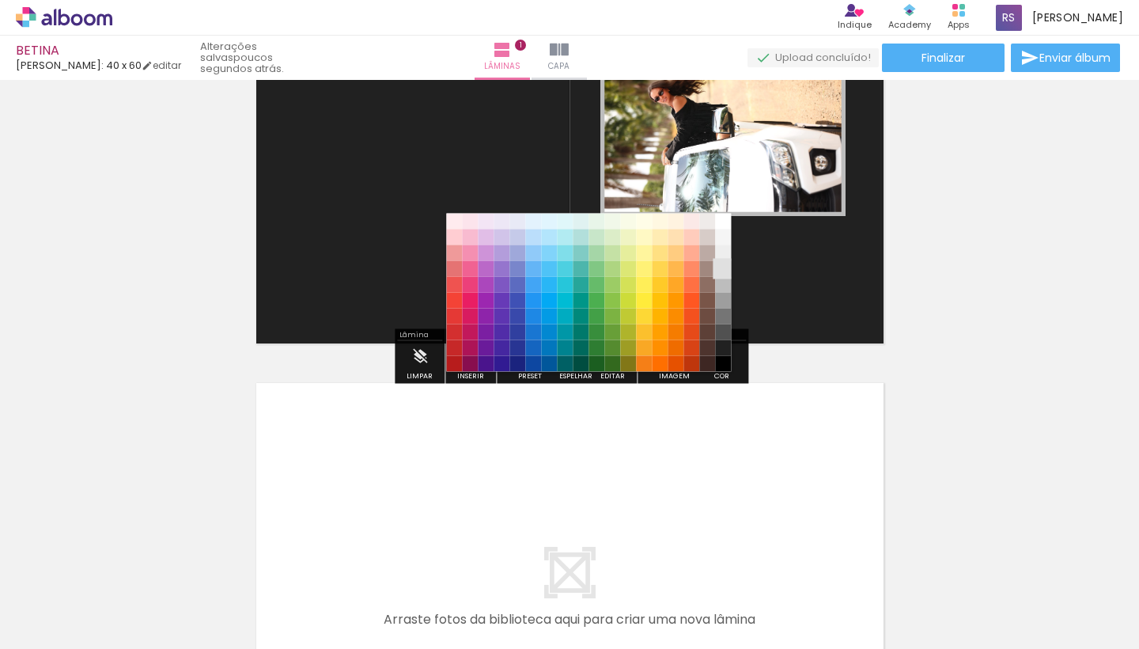
click at [728, 263] on paper-item "#e0e0e0" at bounding box center [724, 269] width 16 height 16
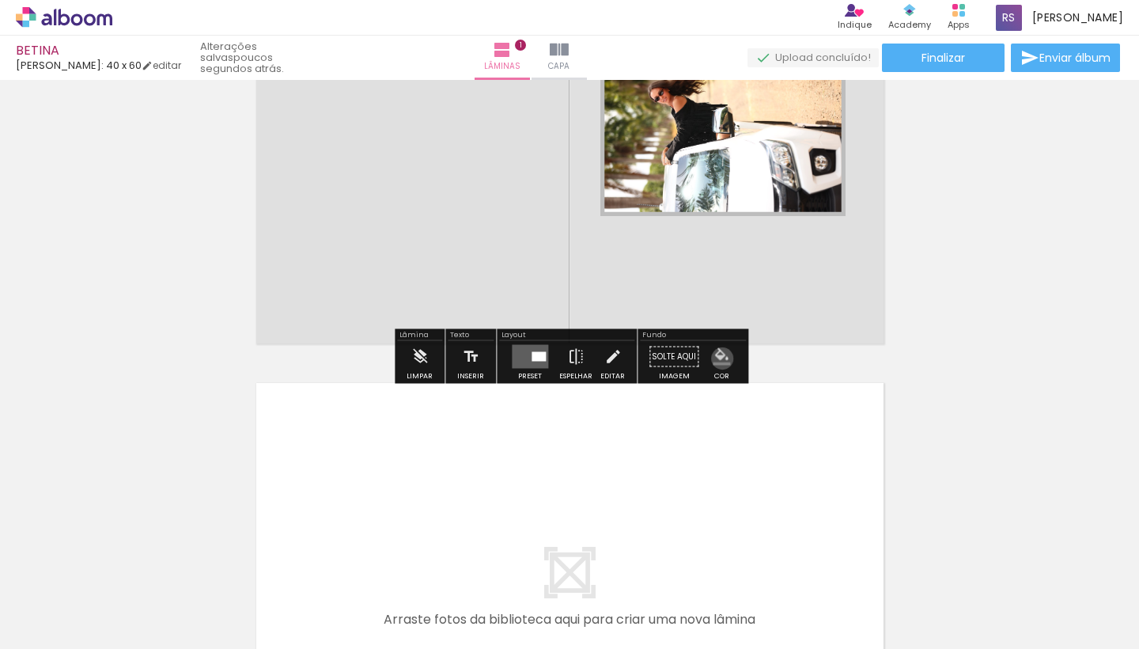
click at [717, 358] on iron-icon "color picker" at bounding box center [721, 356] width 17 height 17
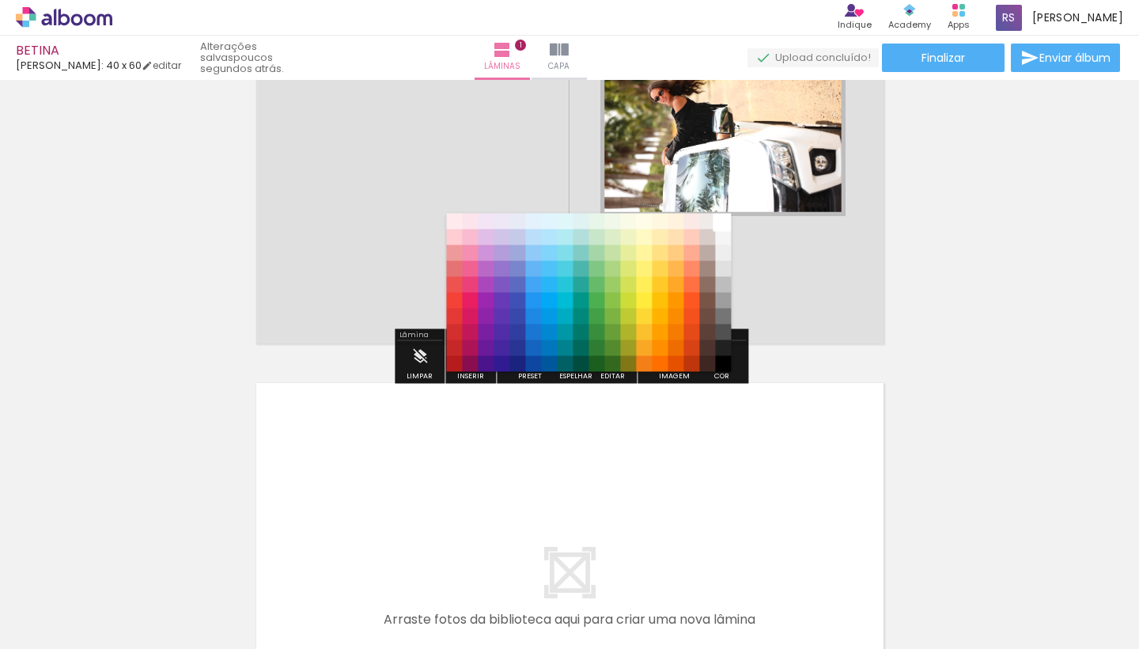
click at [725, 222] on paper-item "#ffffff" at bounding box center [724, 222] width 16 height 16
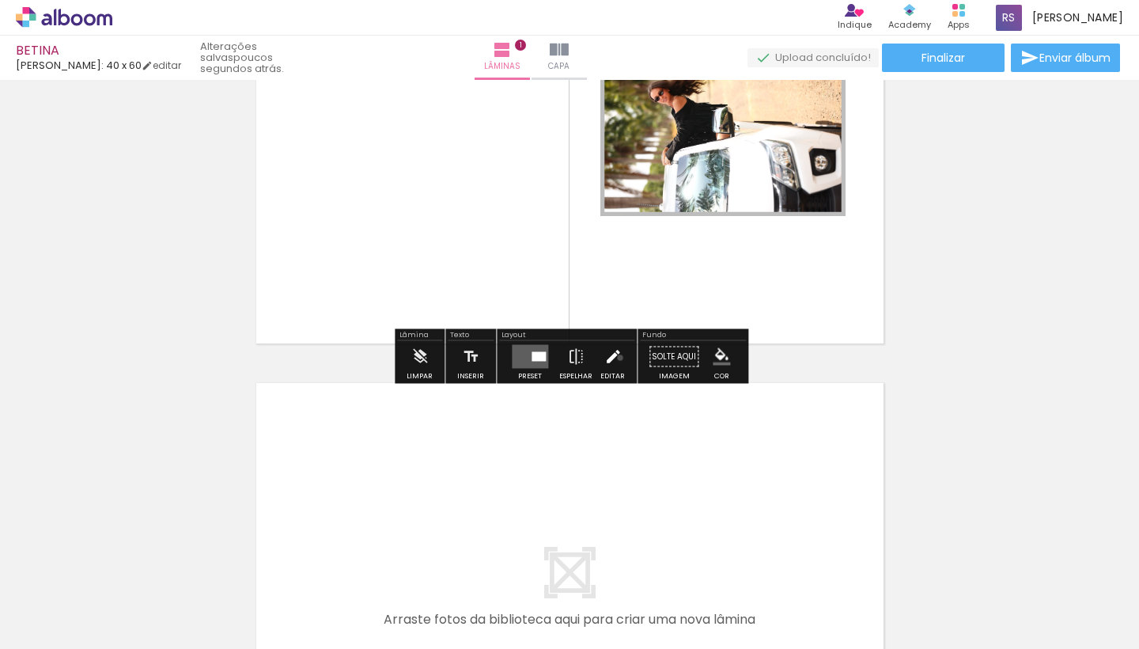
click at [616, 357] on iron-icon at bounding box center [612, 357] width 17 height 32
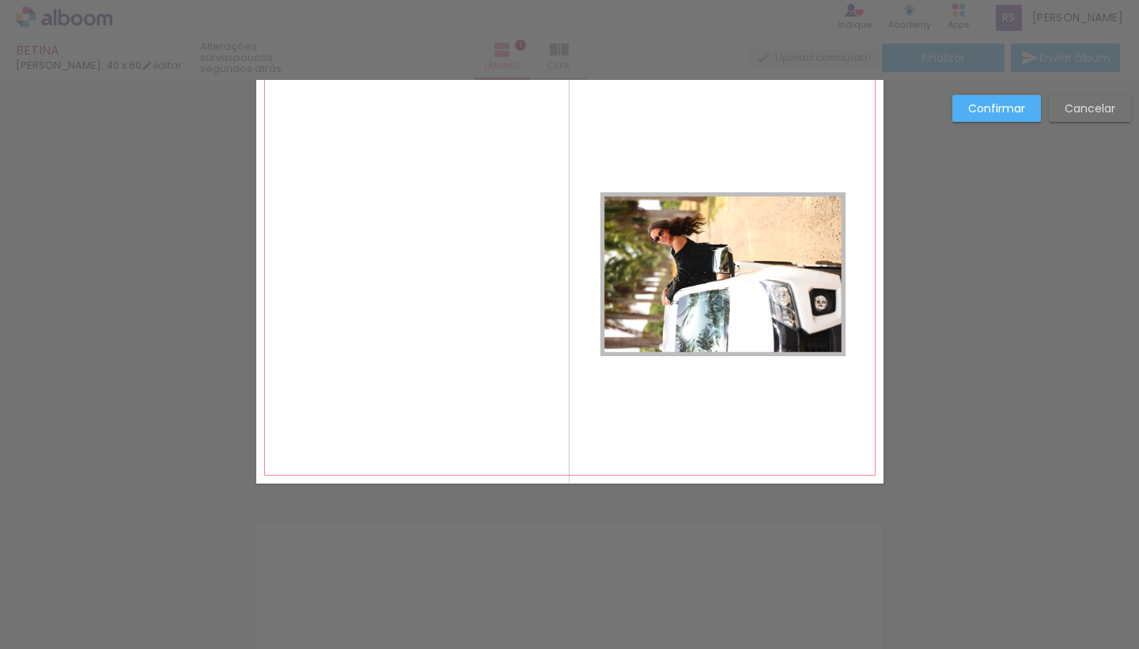
scroll to position [20, 0]
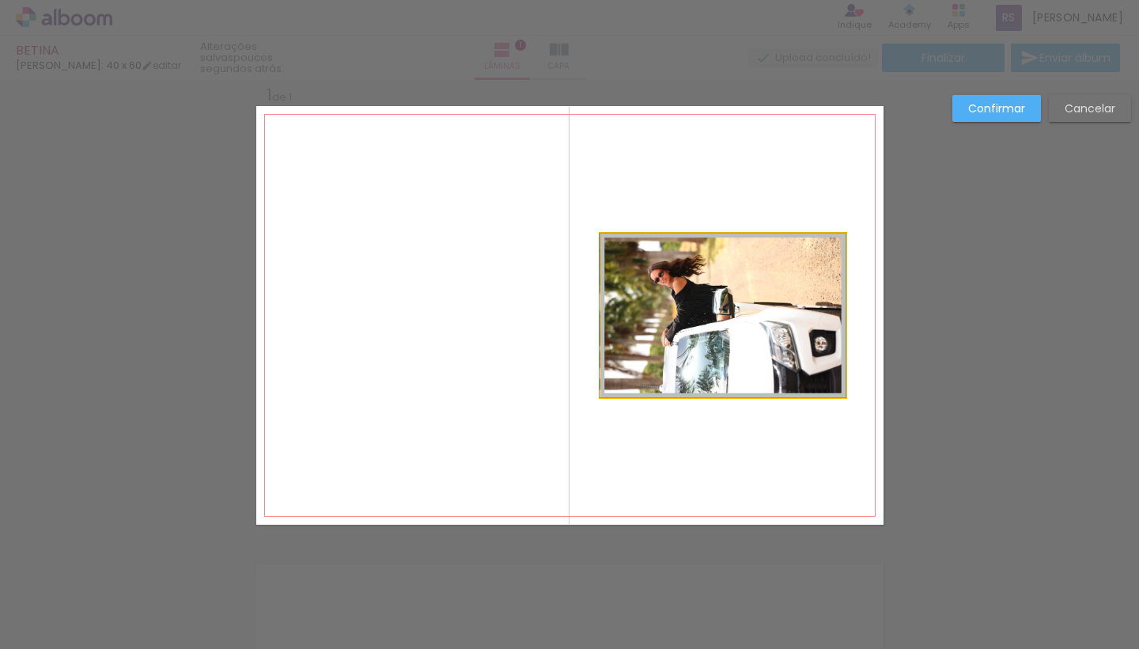
click at [755, 310] on quentale-photo at bounding box center [722, 315] width 245 height 164
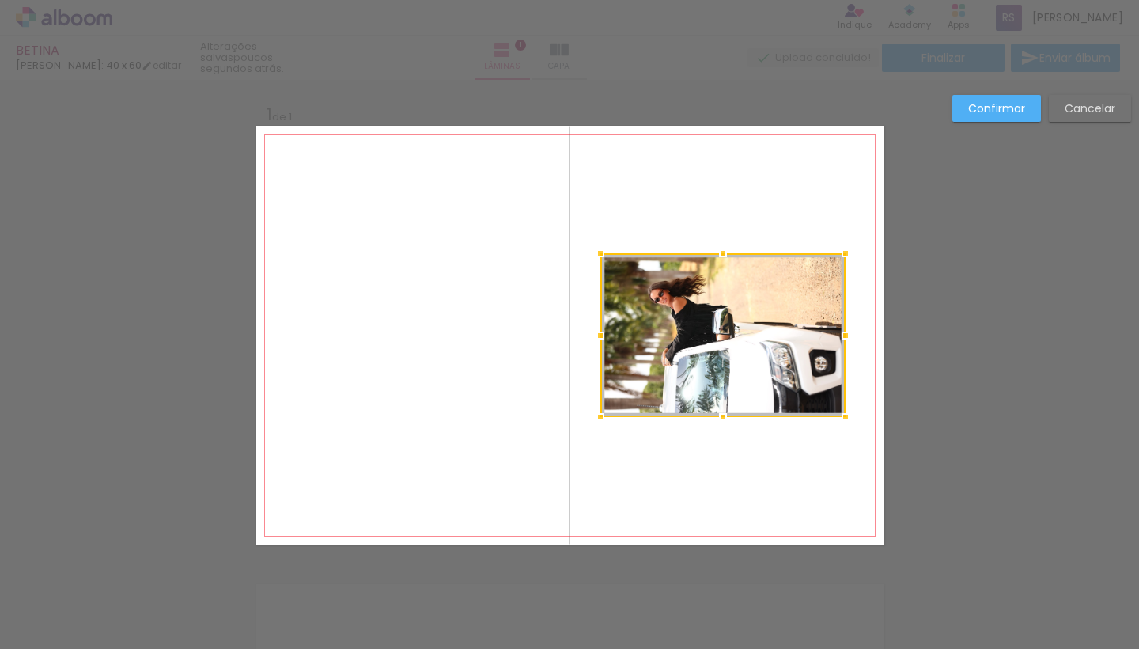
scroll to position [0, 0]
click at [773, 323] on div at bounding box center [722, 335] width 245 height 164
click at [993, 120] on paper-button "Confirmar" at bounding box center [996, 108] width 89 height 27
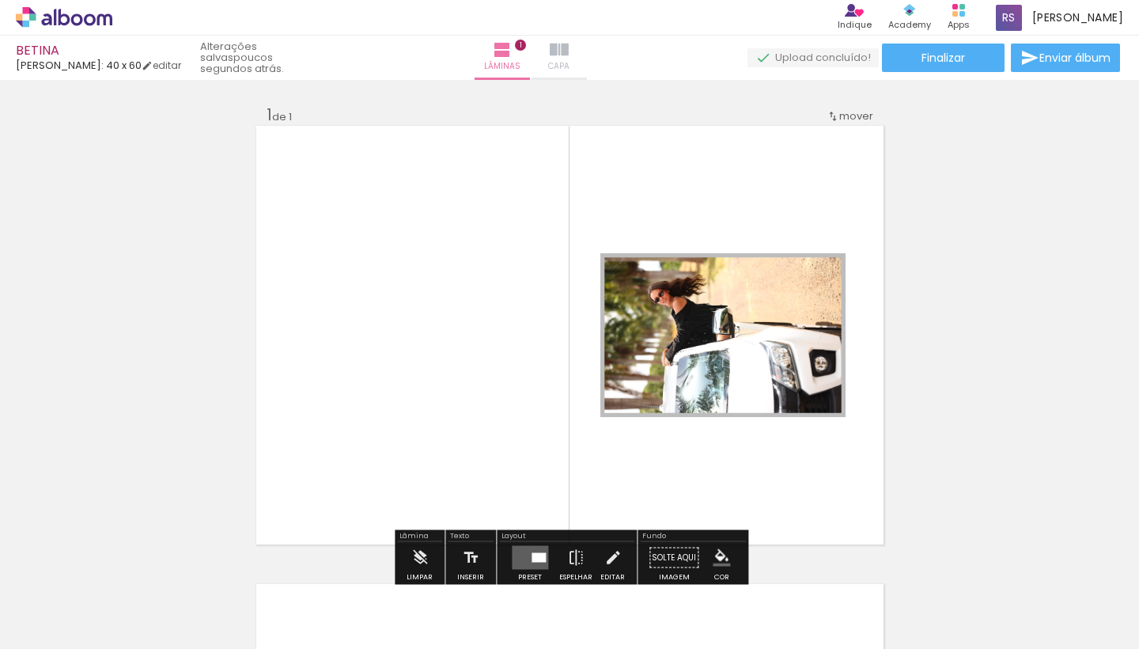
click at [569, 53] on iron-icon at bounding box center [559, 49] width 19 height 19
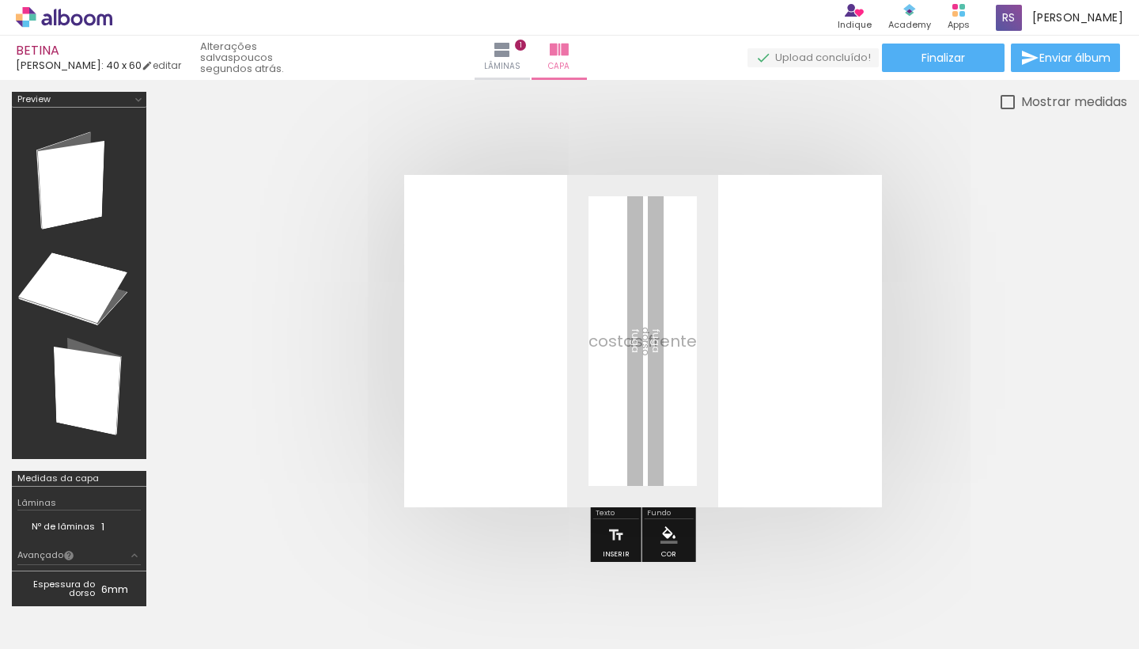
scroll to position [0, 2674]
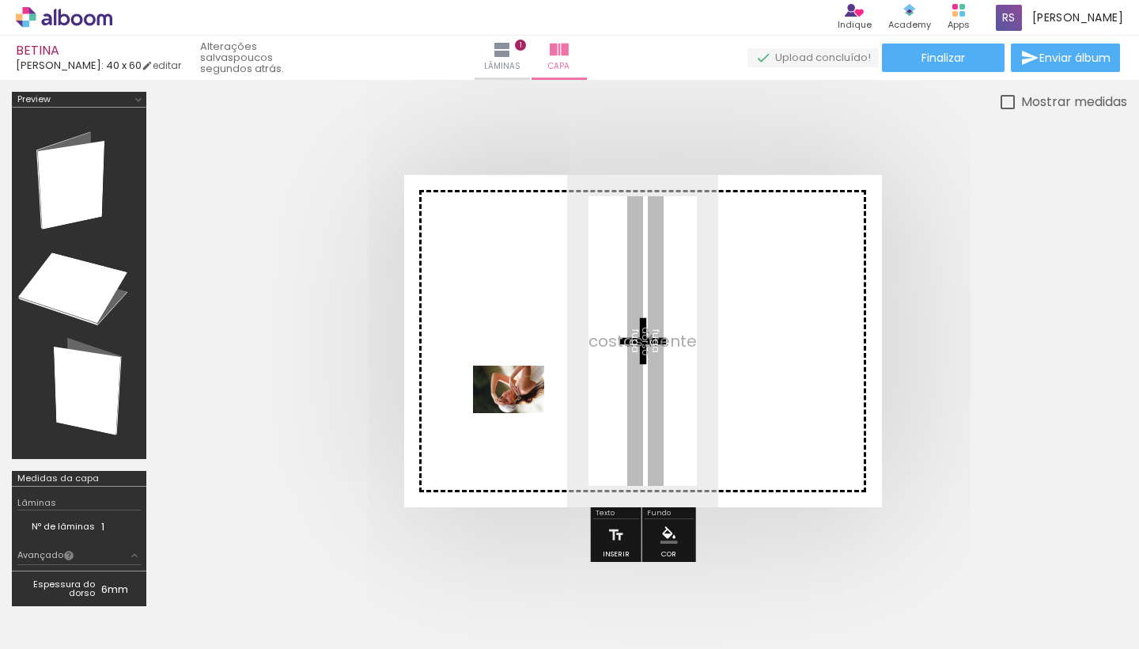
drag, startPoint x: 246, startPoint y: 593, endPoint x: 528, endPoint y: 407, distance: 337.4
click at [528, 407] on quentale-workspace at bounding box center [569, 324] width 1139 height 649
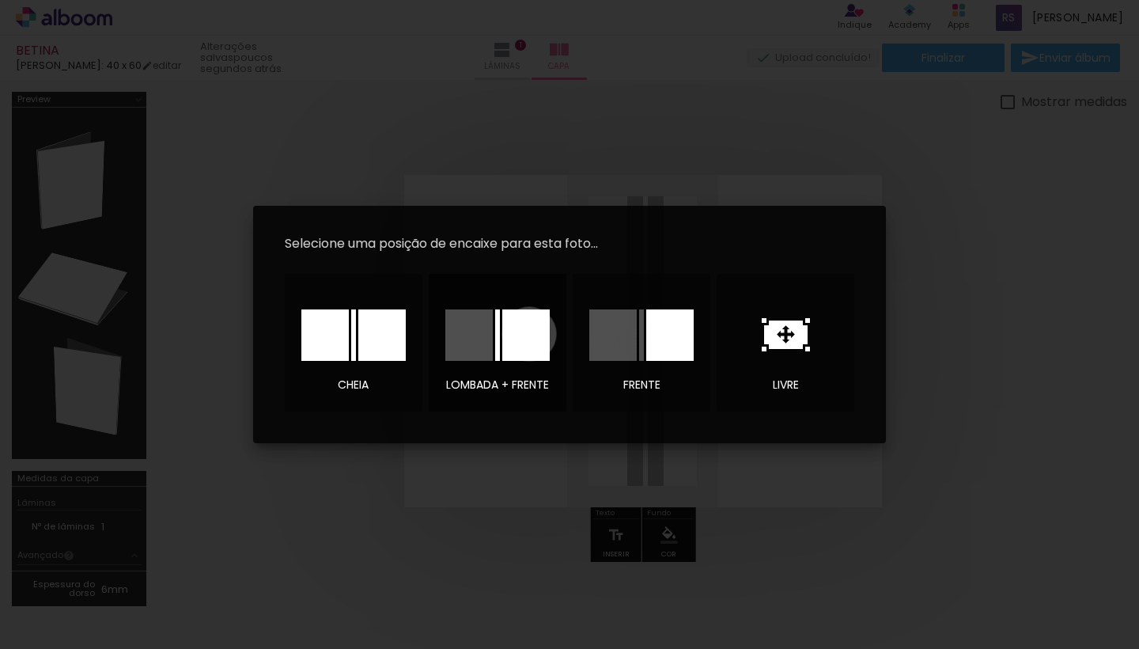
click at [529, 334] on div at bounding box center [525, 334] width 47 height 51
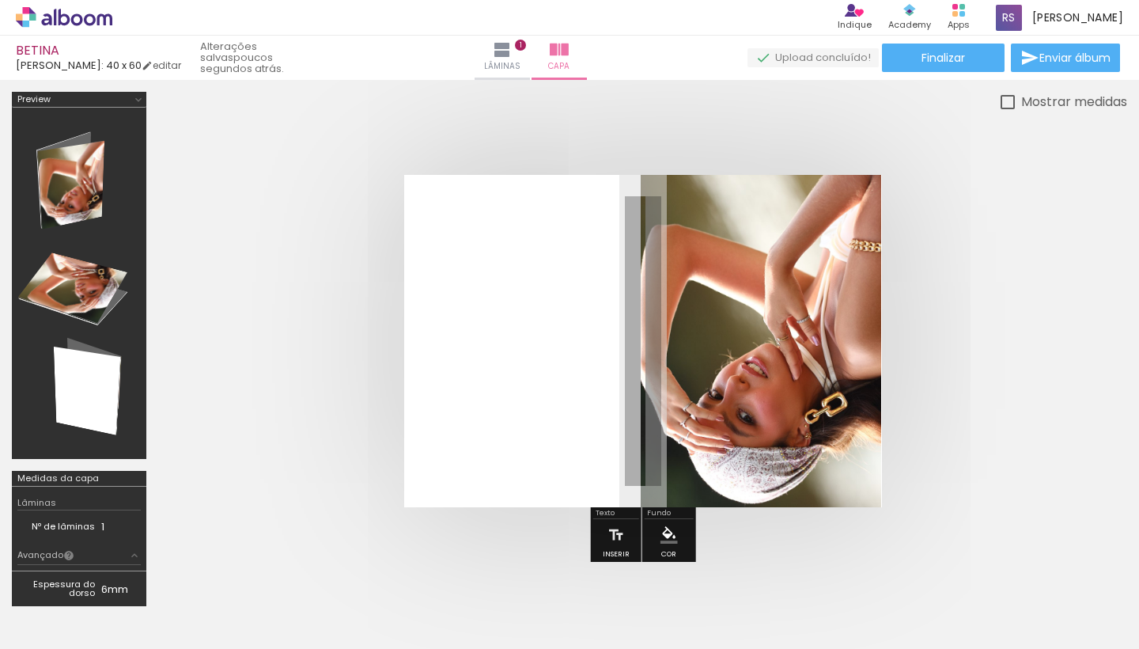
click at [81, 289] on div at bounding box center [78, 283] width 123 height 340
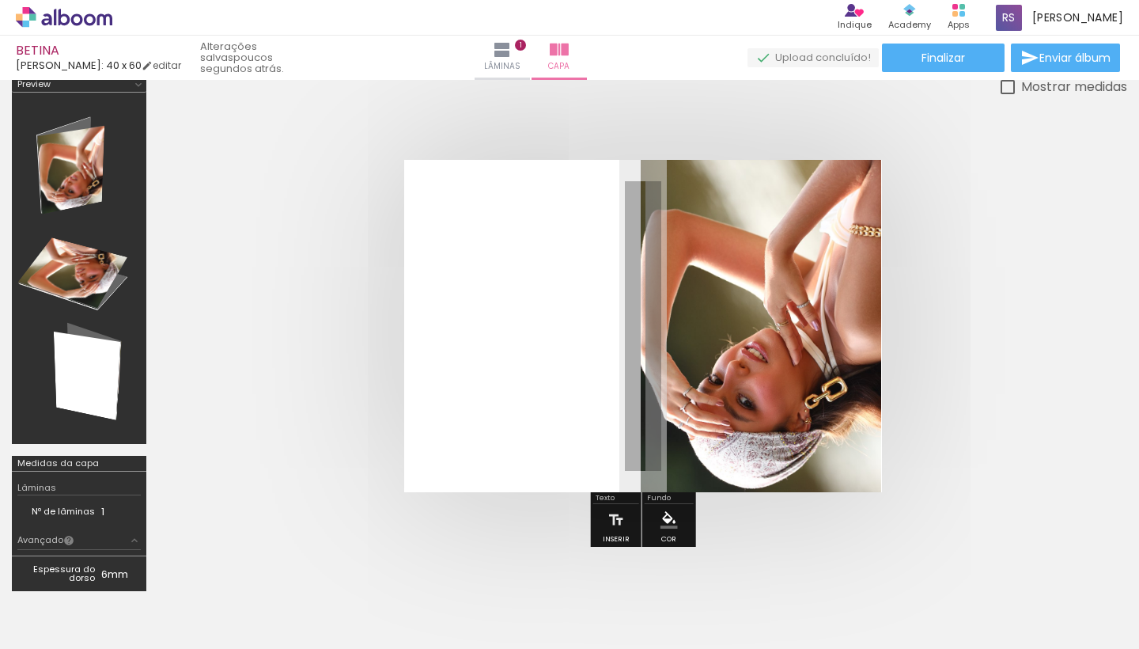
scroll to position [0, 0]
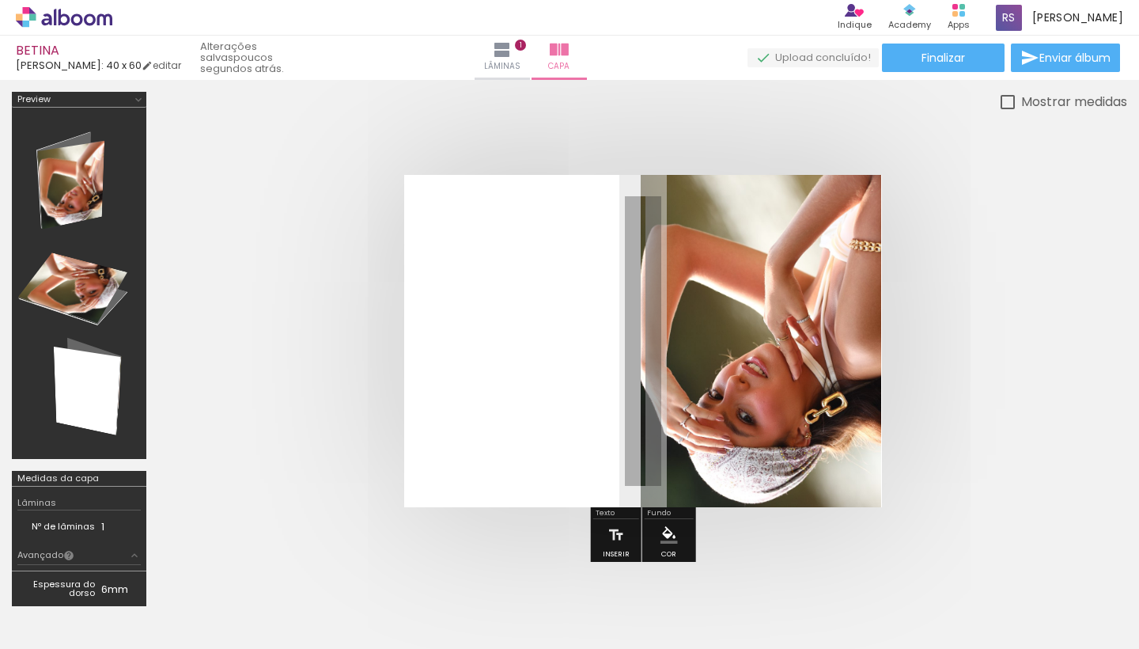
click at [1000, 108] on div at bounding box center [1007, 102] width 14 height 14
type paper-checkbox "on"
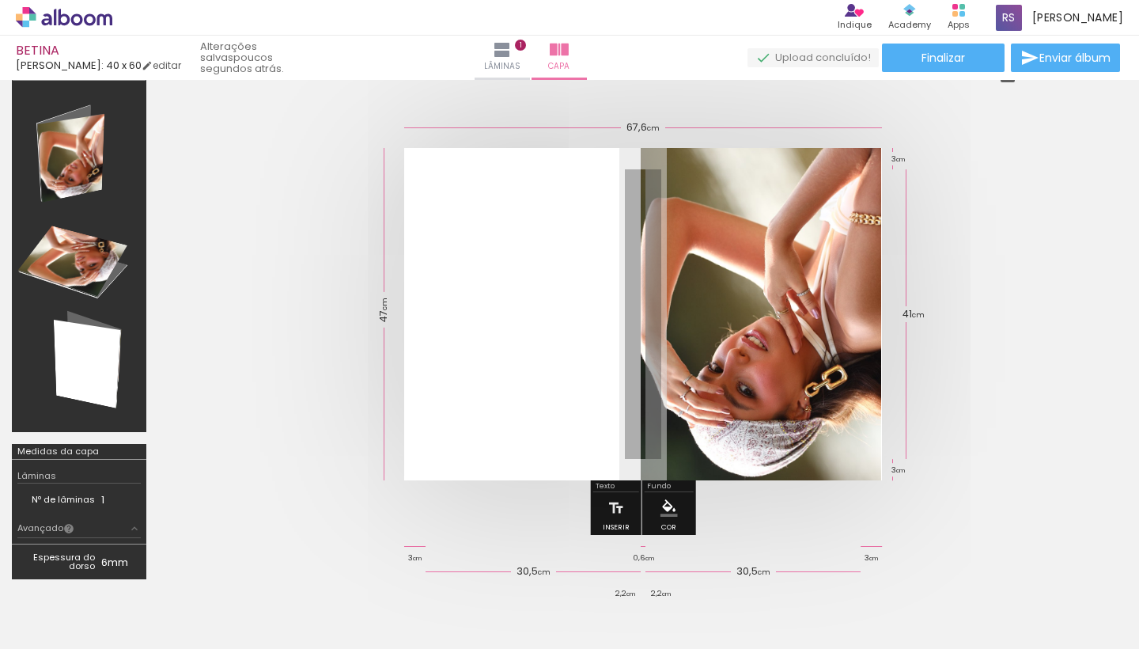
scroll to position [17, 0]
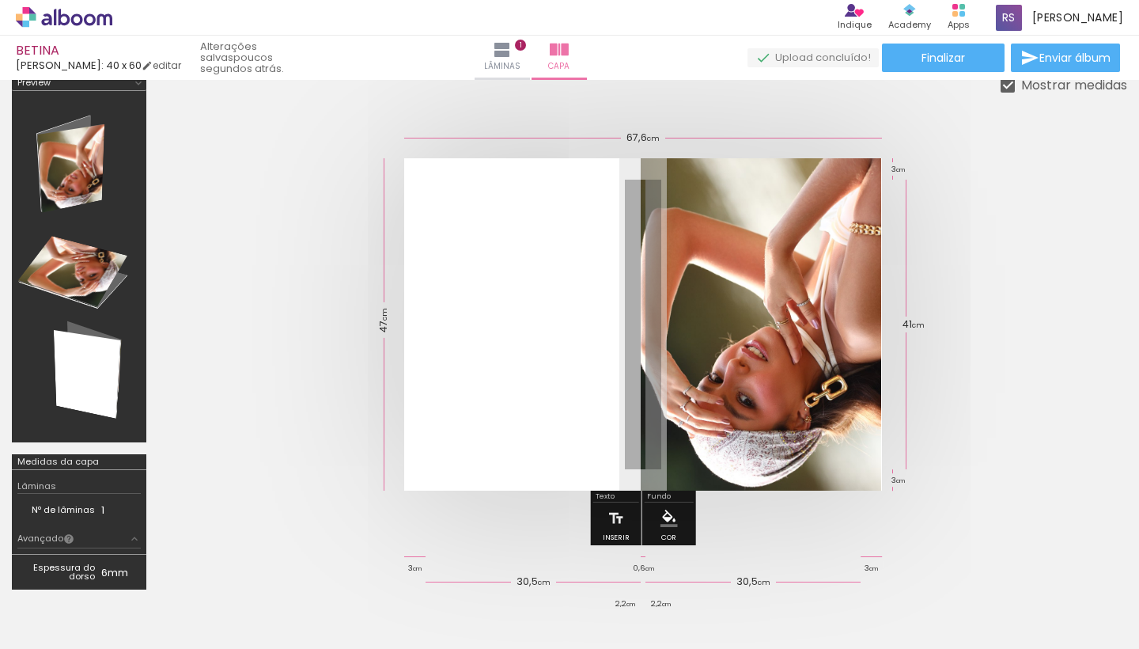
click at [813, 256] on quentale-photo at bounding box center [761, 324] width 241 height 332
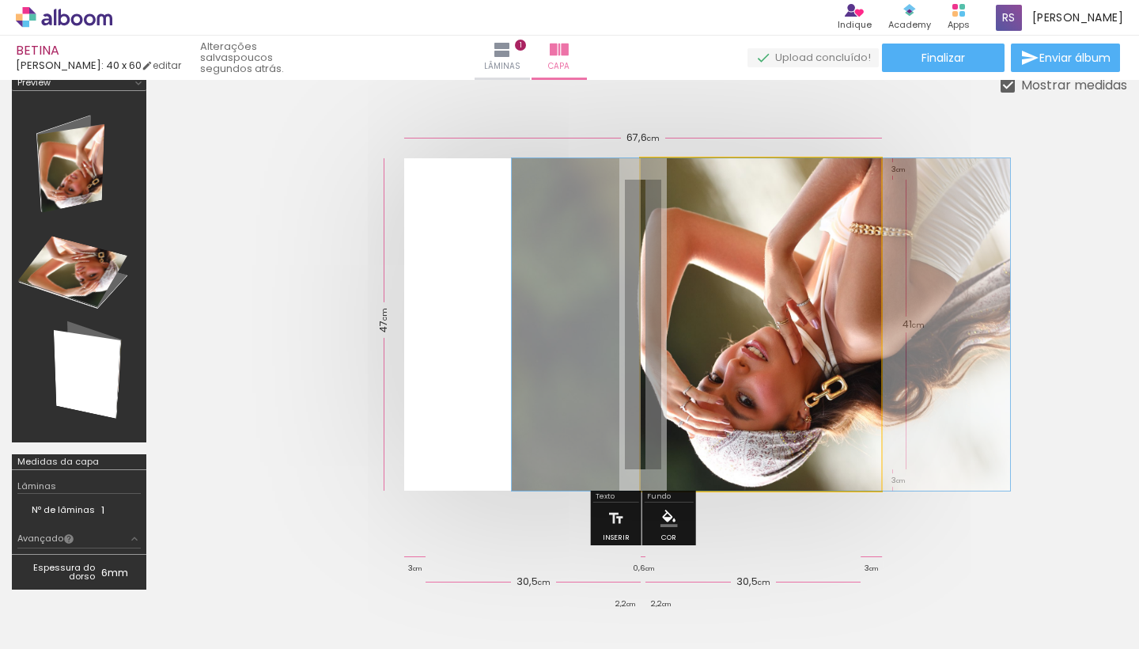
click at [813, 256] on quentale-photo at bounding box center [761, 324] width 241 height 332
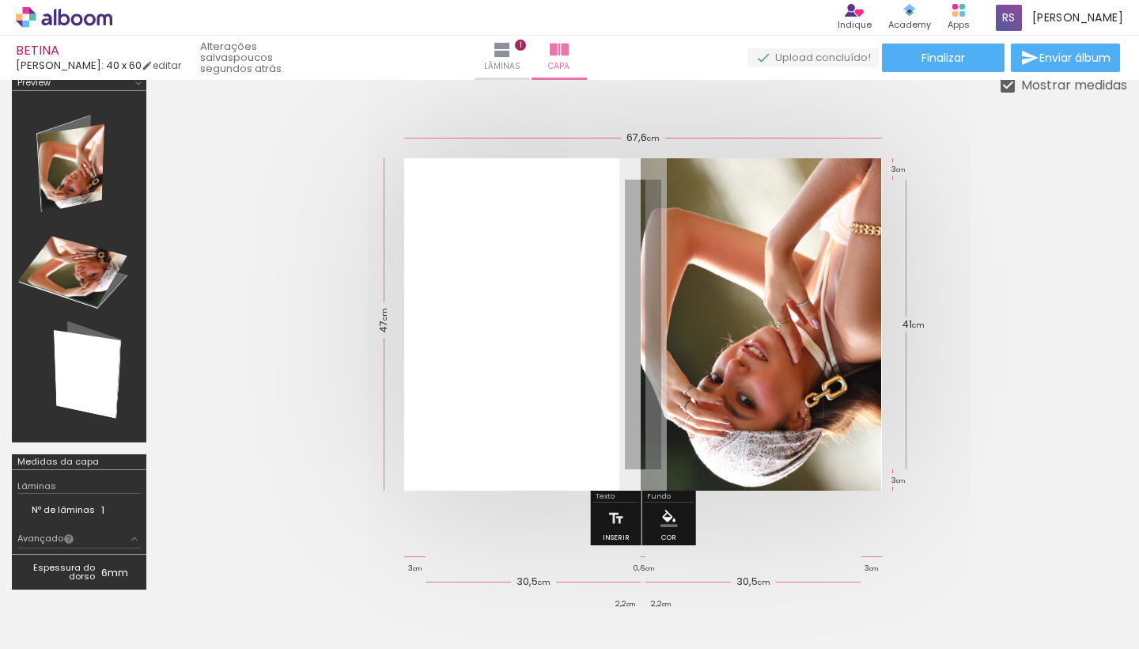
click at [0, 0] on slot "P&B" at bounding box center [0, 0] width 0 height 0
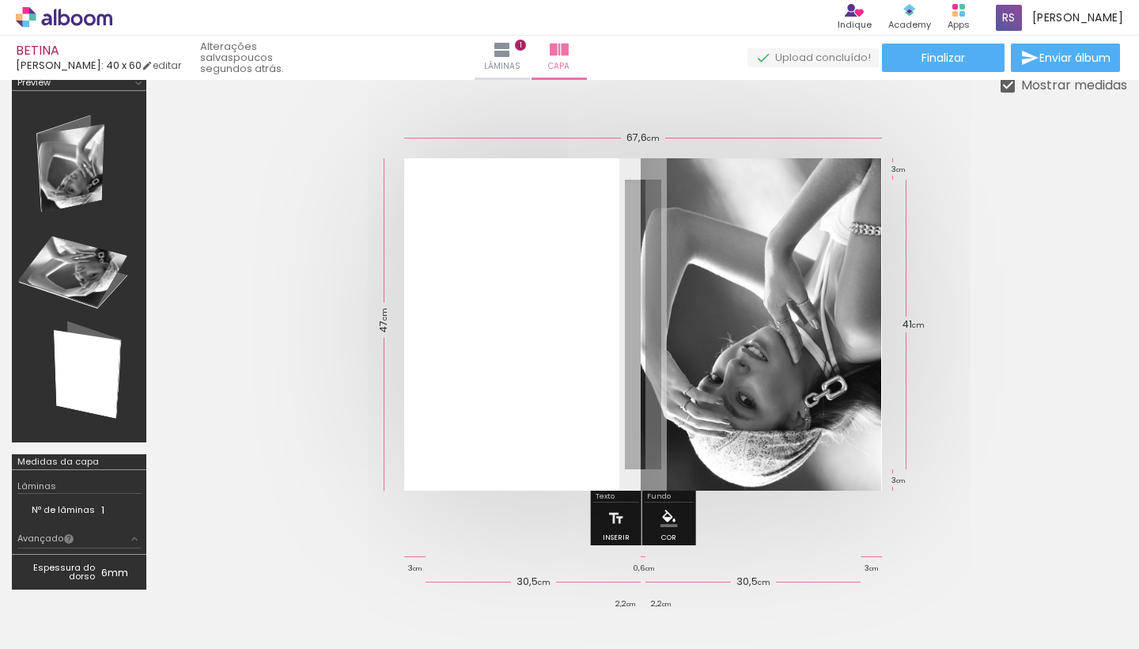
click at [0, 0] on slot "P&B" at bounding box center [0, 0] width 0 height 0
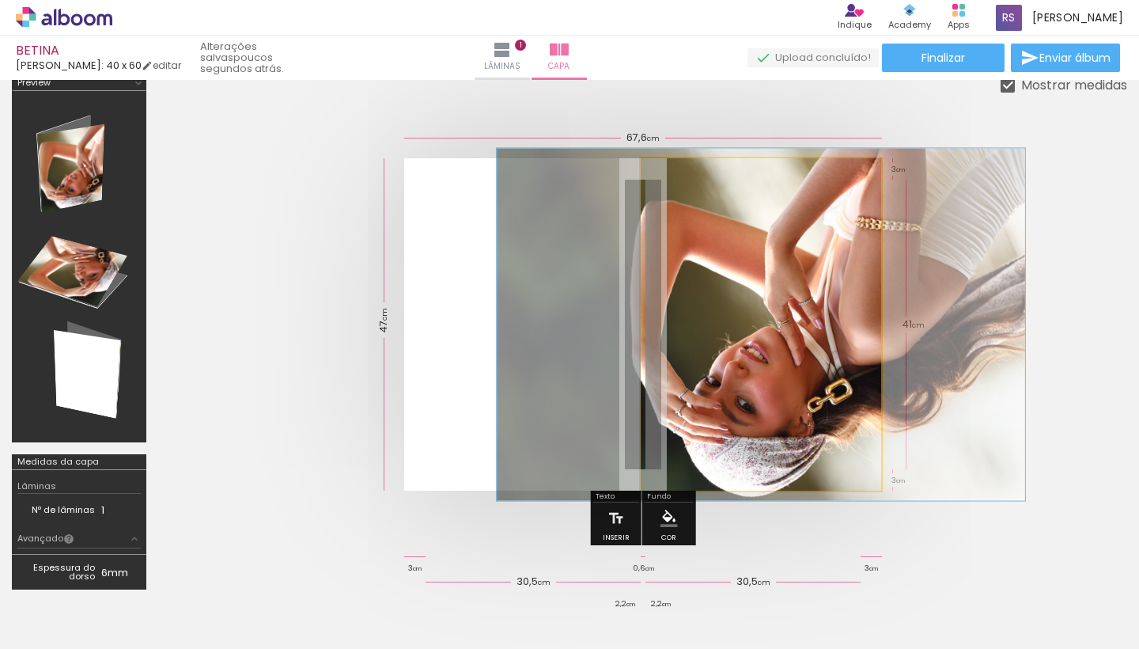
type paper-slider "106"
click at [707, 198] on div at bounding box center [705, 198] width 14 height 14
click at [705, 198] on div at bounding box center [705, 198] width 14 height 14
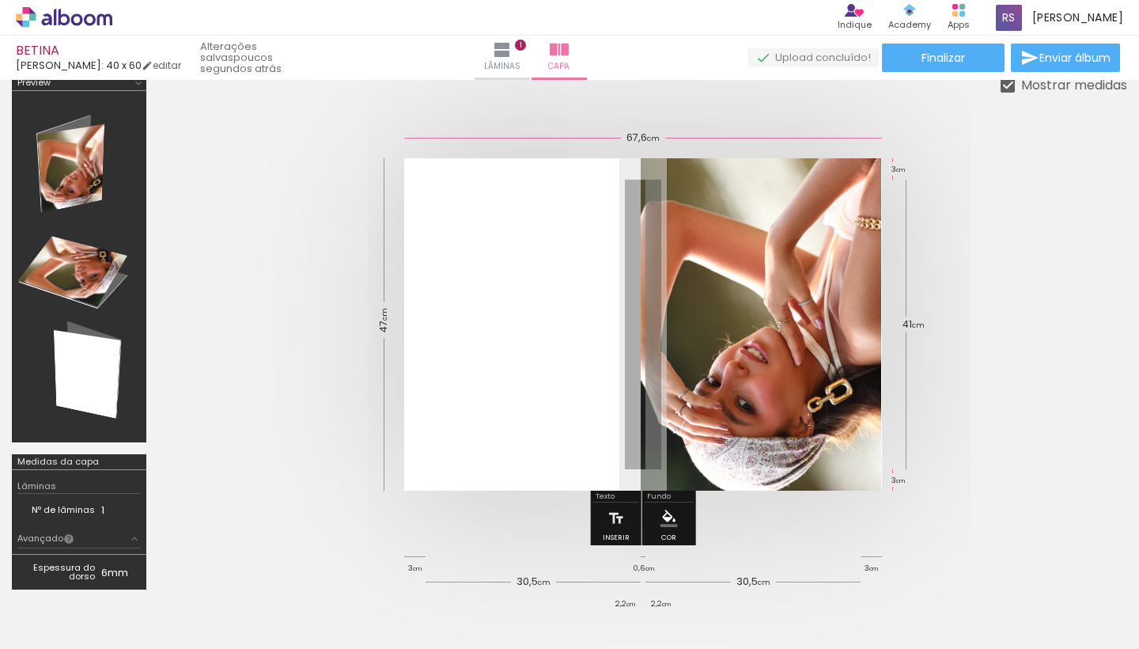
type paper-slider "100"
drag, startPoint x: 872, startPoint y: 202, endPoint x: 894, endPoint y: 209, distance: 22.5
click at [894, 209] on quentale-cover at bounding box center [642, 324] width 842 height 332
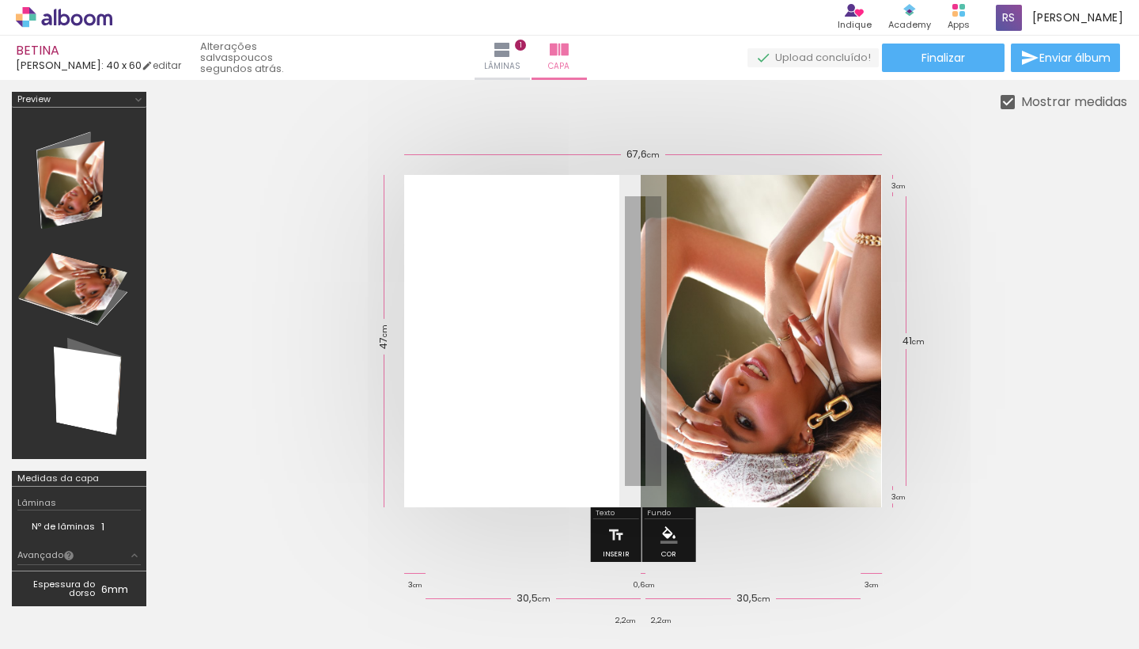
scroll to position [0, 0]
click at [70, 175] on div at bounding box center [78, 283] width 123 height 340
click at [80, 371] on div at bounding box center [78, 283] width 123 height 340
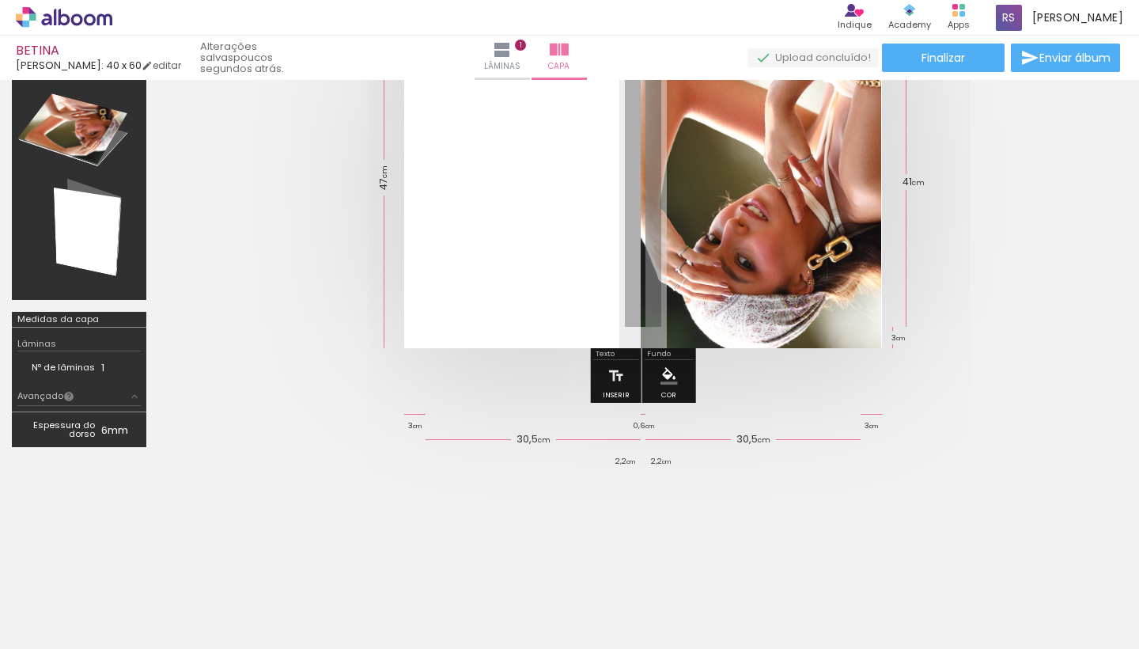
scroll to position [160, 0]
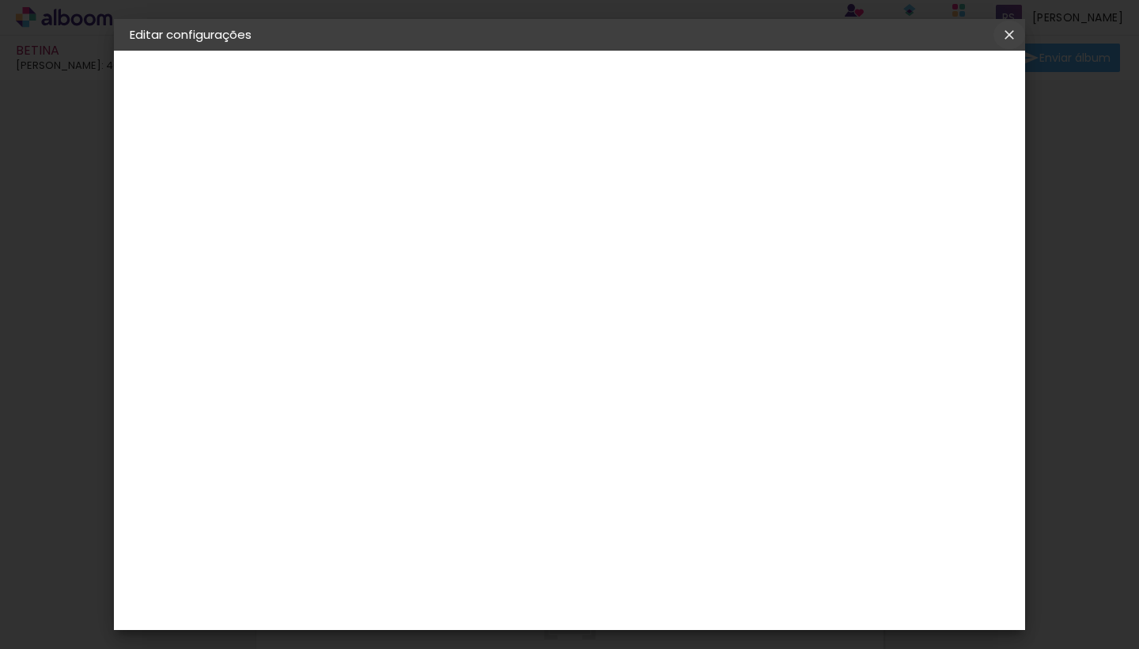
click at [1009, 38] on iron-icon at bounding box center [1009, 35] width 19 height 16
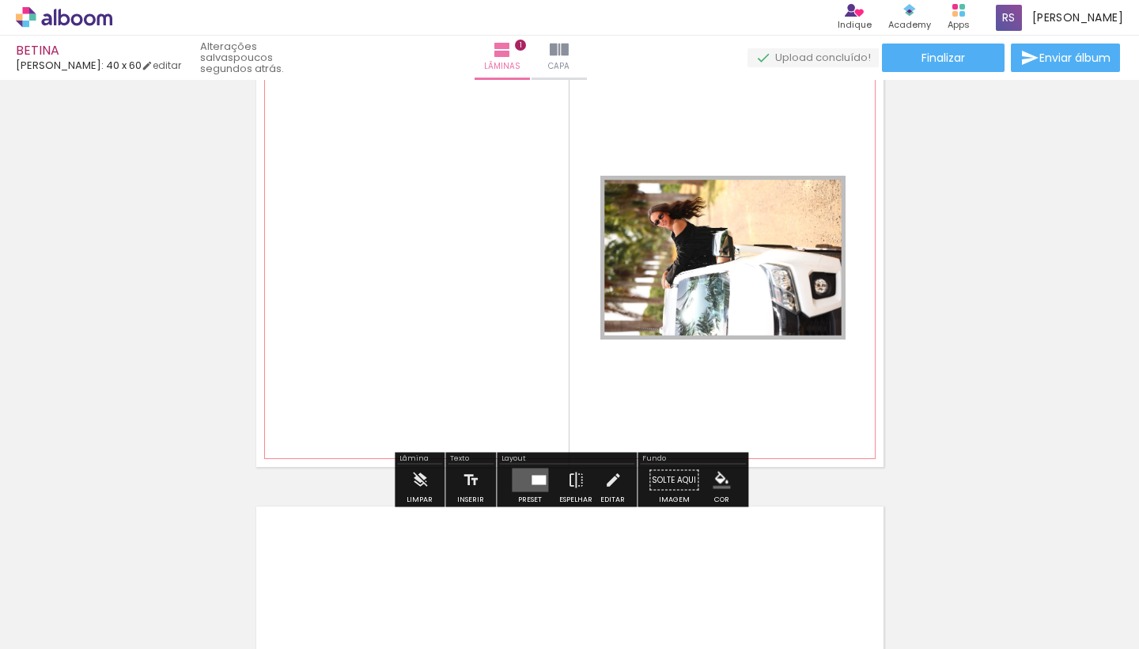
scroll to position [55, 0]
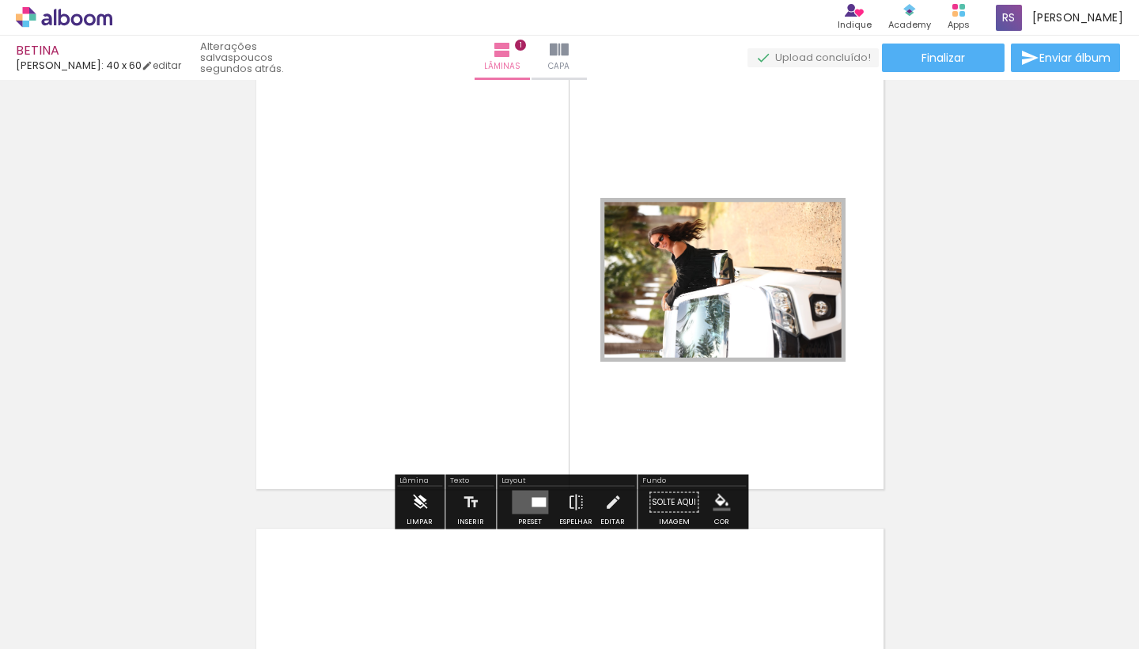
click at [407, 501] on paper-button "Limpar" at bounding box center [420, 506] width 34 height 40
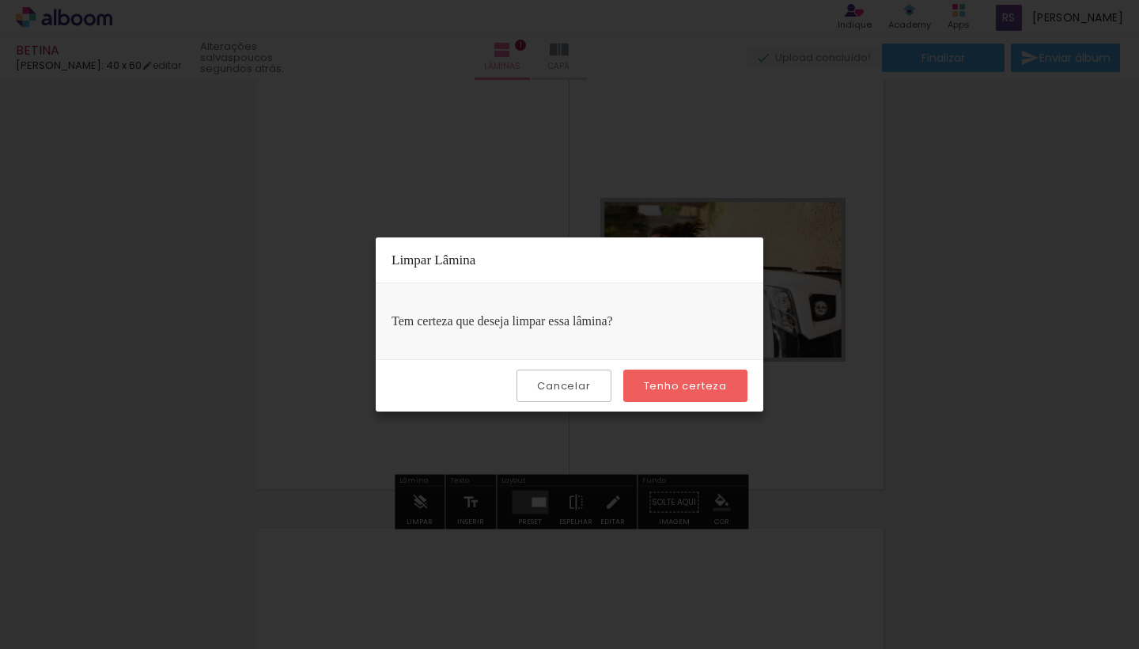
click at [0, 0] on slot "Tenho certeza" at bounding box center [0, 0] width 0 height 0
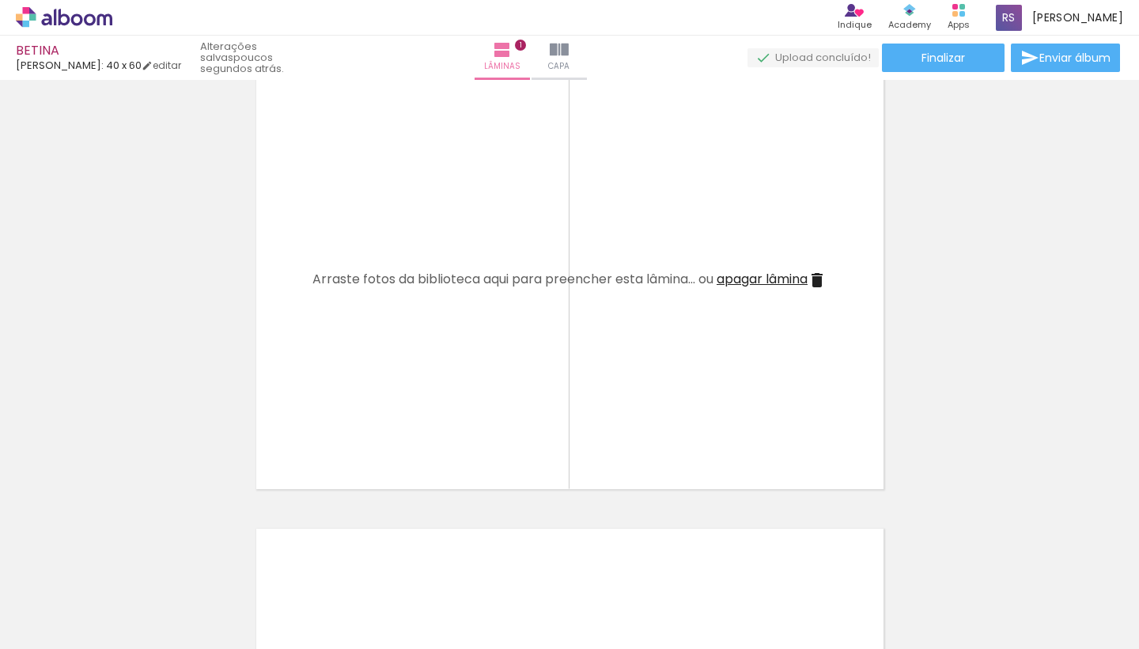
click at [85, 603] on iron-icon at bounding box center [80, 601] width 13 height 13
click at [0, 0] on slot "Não utilizadas" at bounding box center [0, 0] width 0 height 0
click at [73, 617] on input "Não utilizadas" at bounding box center [44, 613] width 60 height 13
click at [0, 0] on slot "Todas as fotos" at bounding box center [0, 0] width 0 height 0
type input "Todas as fotos"
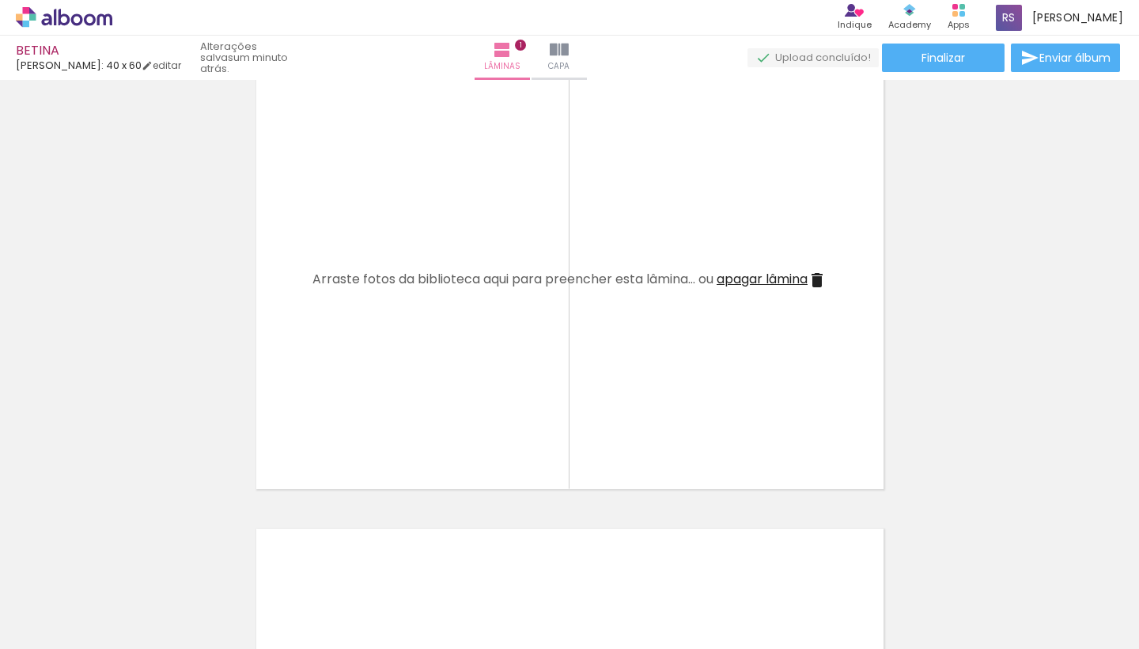
click at [66, 628] on span "Adicionar Fotos" at bounding box center [55, 626] width 47 height 17
click at [0, 0] on input "file" at bounding box center [0, 0] width 0 height 0
click at [1082, 602] on div at bounding box center [1090, 595] width 78 height 52
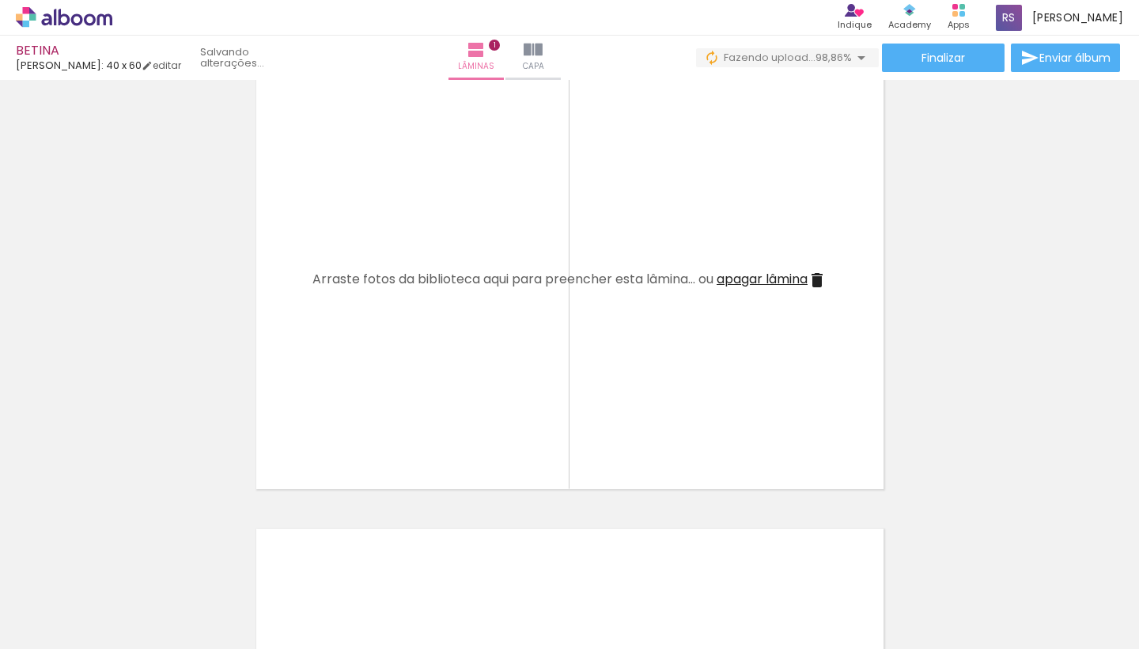
click at [1027, 605] on div at bounding box center [1002, 595] width 78 height 52
click at [947, 594] on div at bounding box center [913, 595] width 78 height 52
click at [845, 597] on div at bounding box center [824, 595] width 78 height 52
click at [755, 600] on div at bounding box center [736, 595] width 78 height 52
click at [663, 599] on div at bounding box center [647, 595] width 78 height 52
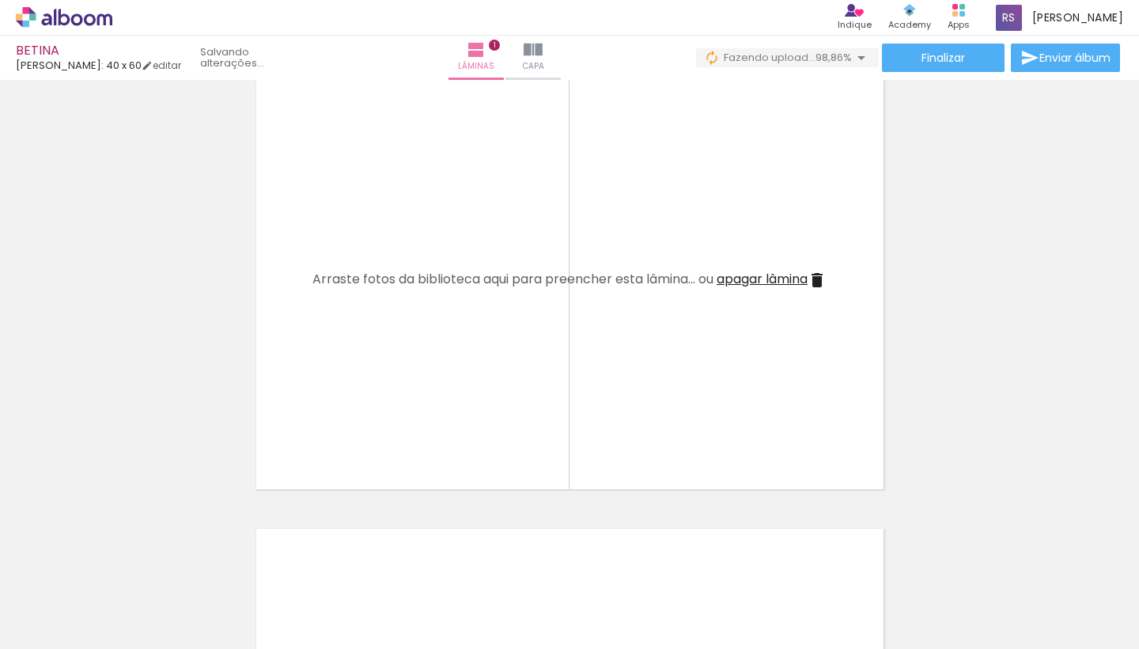
click at [596, 599] on div at bounding box center [559, 595] width 78 height 52
click at [475, 591] on div at bounding box center [470, 595] width 78 height 52
click at [391, 591] on div at bounding box center [381, 595] width 78 height 52
click at [317, 591] on div at bounding box center [293, 595] width 78 height 52
click at [215, 594] on div at bounding box center [204, 595] width 78 height 52
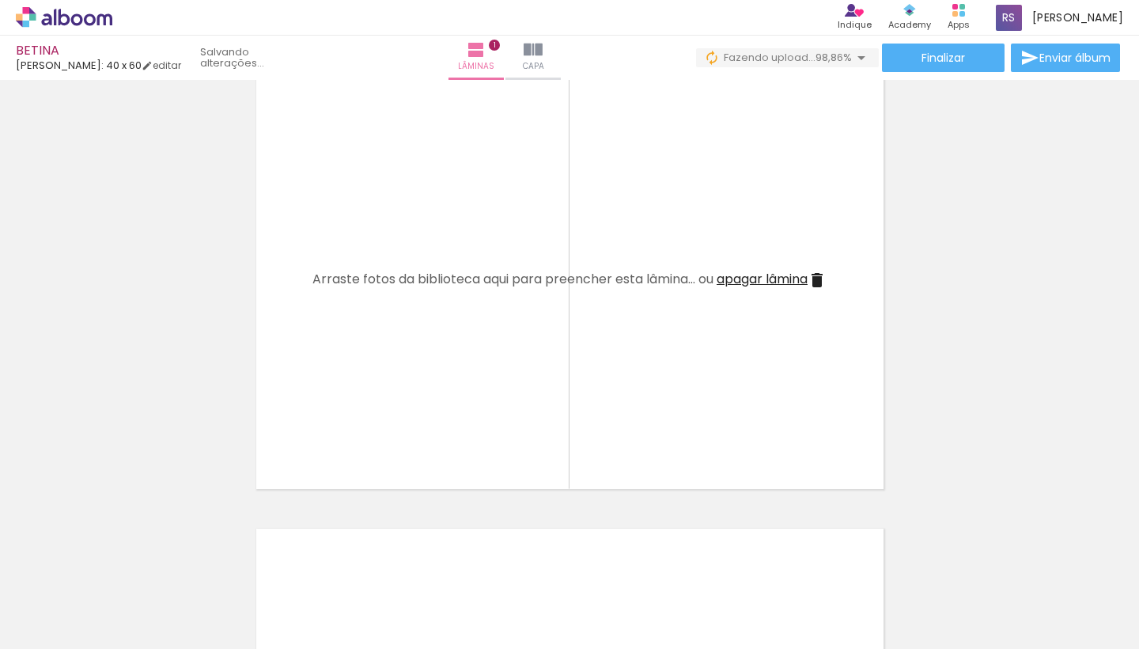
click at [138, 592] on div at bounding box center [116, 595] width 78 height 52
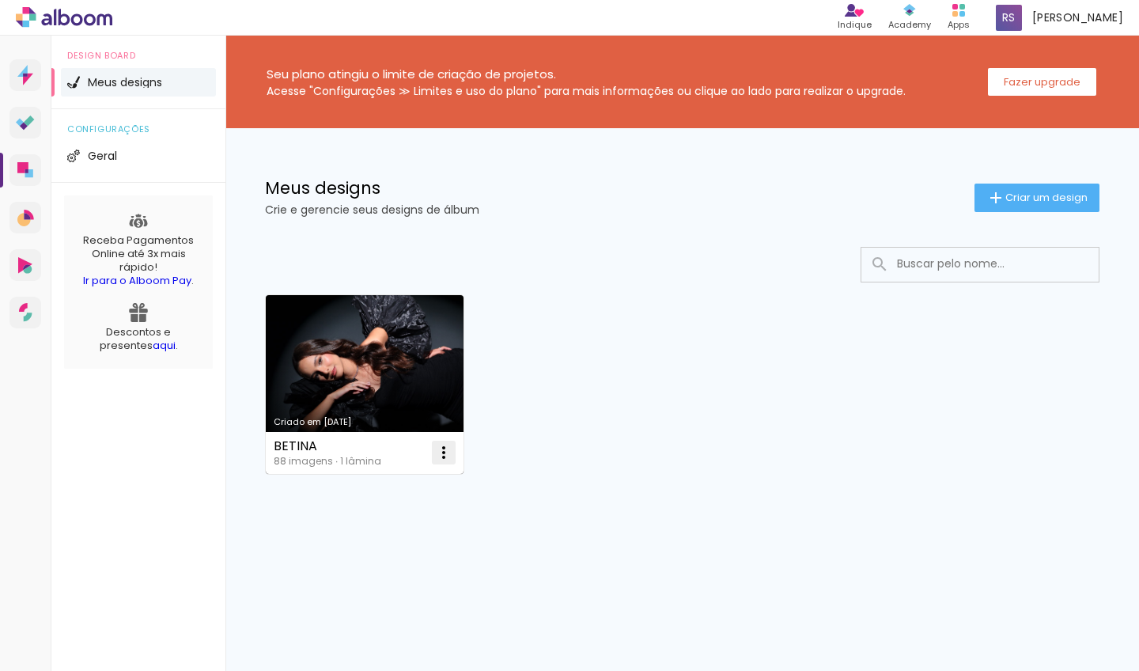
click at [443, 465] on paper-icon-button at bounding box center [444, 453] width 32 height 32
click at [396, 551] on paper-item "Excluir" at bounding box center [381, 557] width 156 height 32
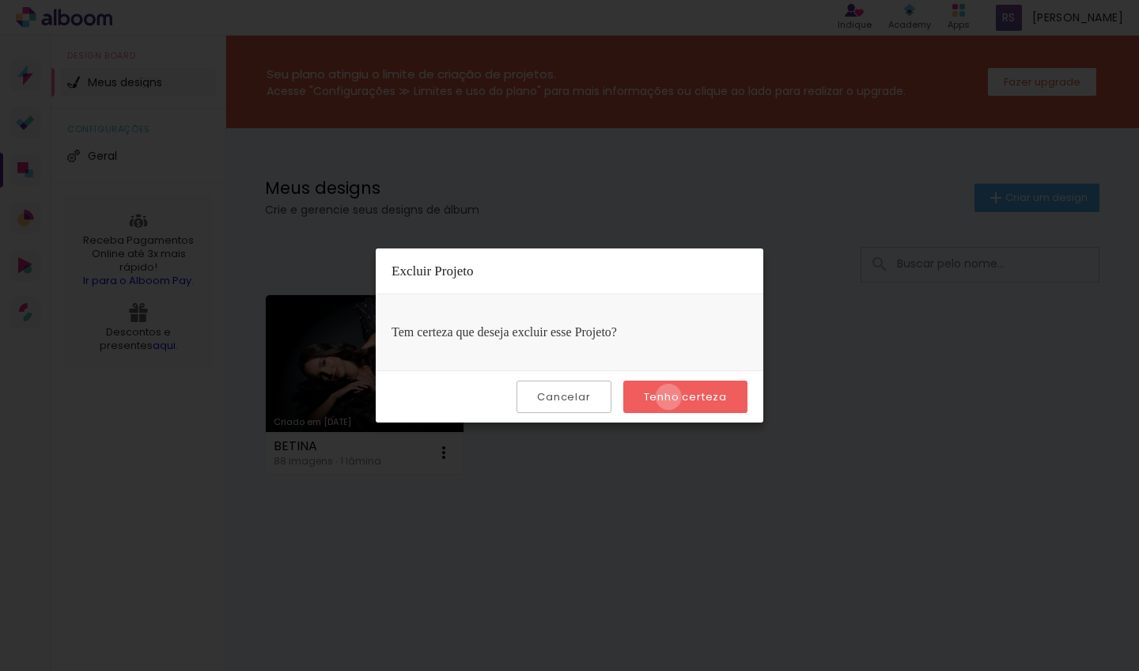
click at [0, 0] on slot "Tenho certeza" at bounding box center [0, 0] width 0 height 0
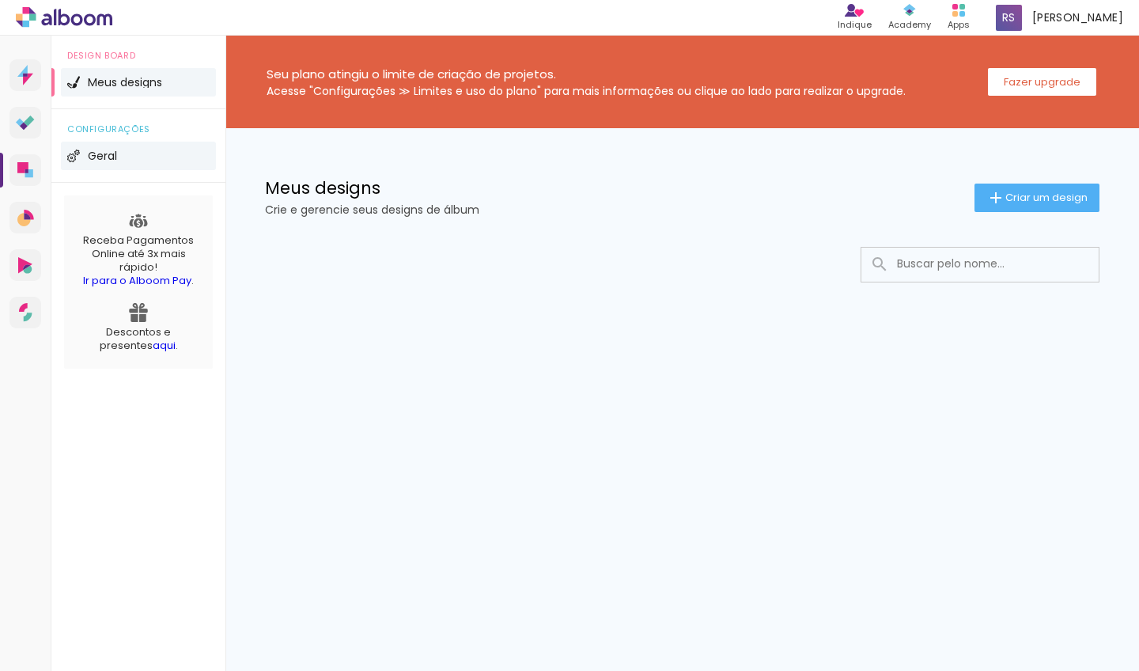
click at [115, 158] on span "Geral" at bounding box center [102, 155] width 29 height 11
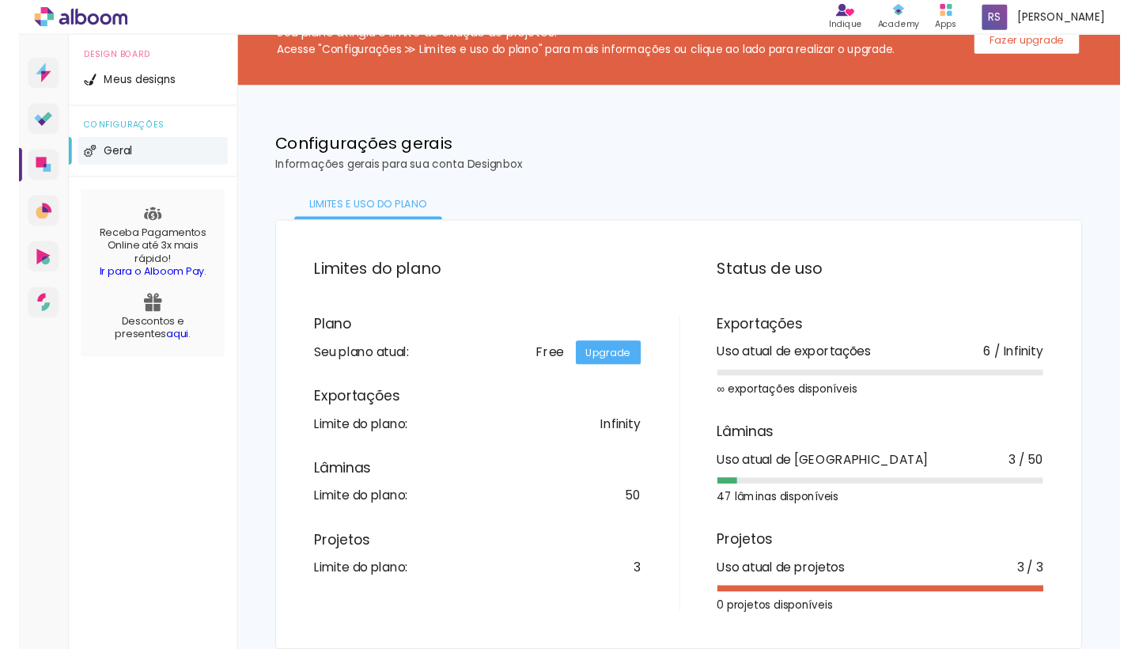
scroll to position [40, 0]
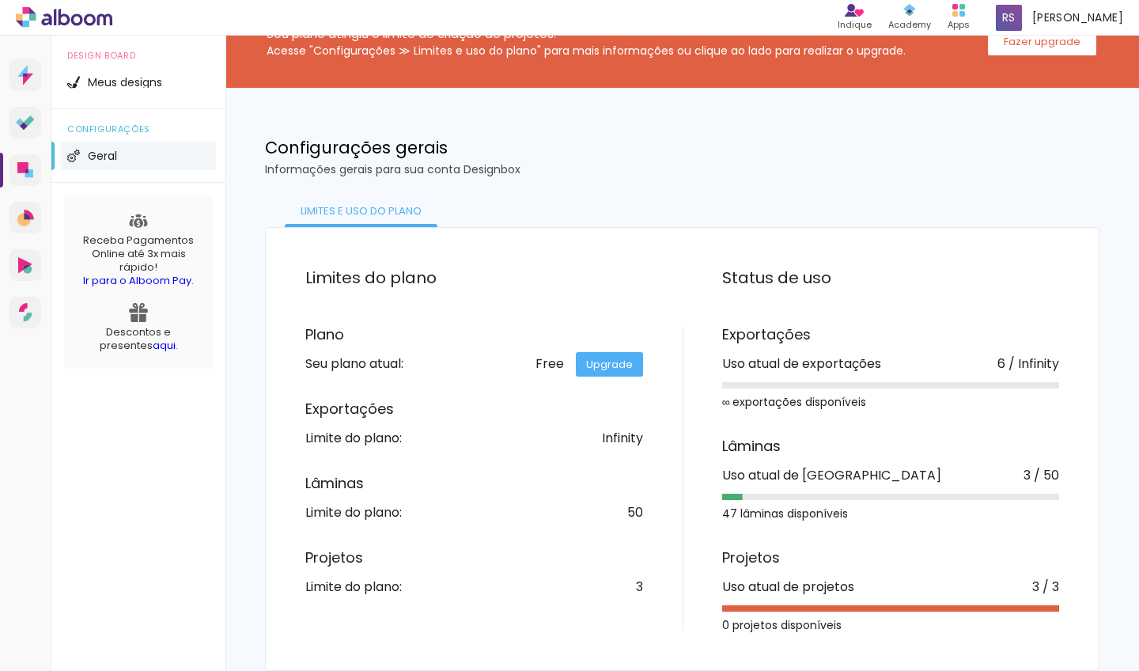
click at [611, 366] on link "Upgrade" at bounding box center [609, 364] width 67 height 25
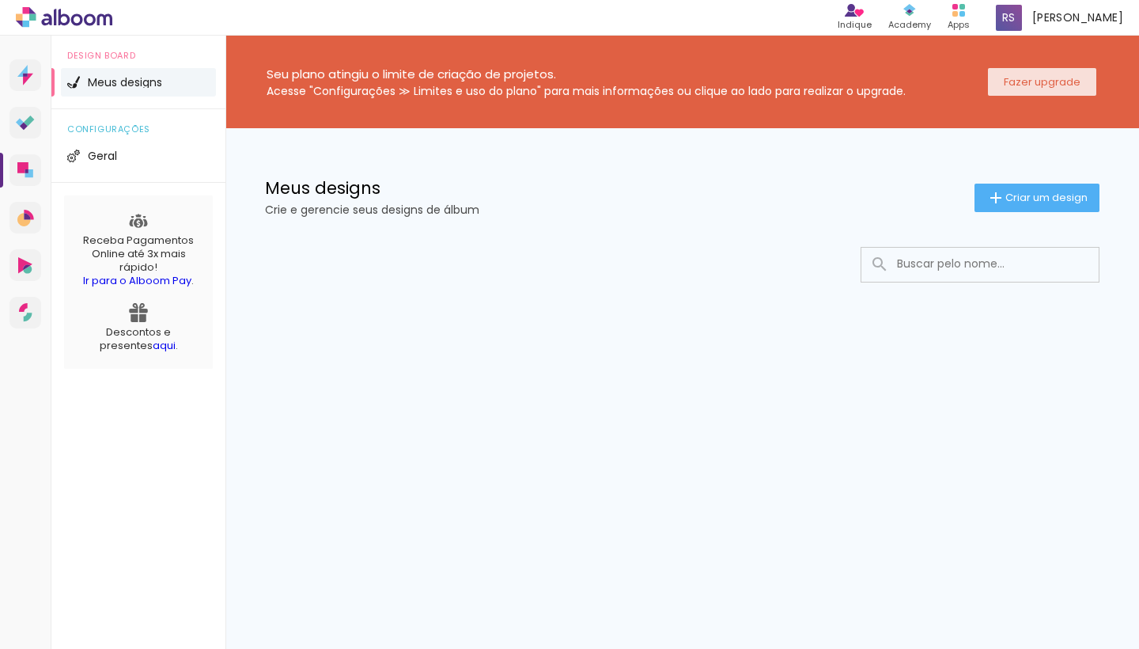
click at [0, 0] on slot "Fazer upgrade" at bounding box center [0, 0] width 0 height 0
click at [1082, 14] on span "[PERSON_NAME]" at bounding box center [1077, 17] width 91 height 17
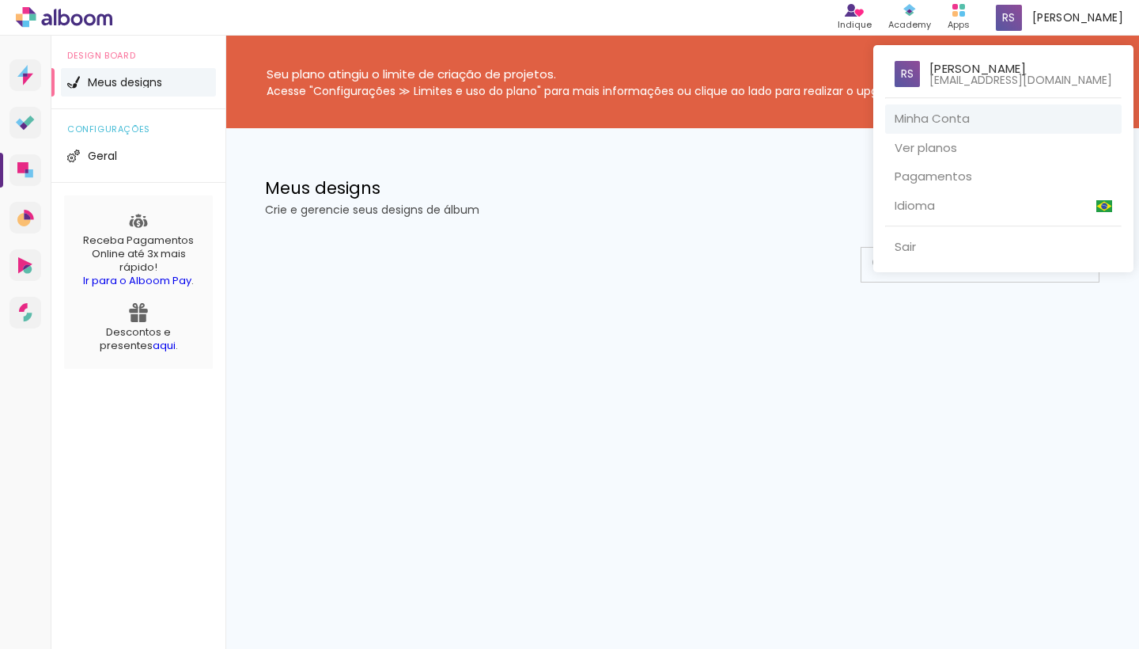
click at [996, 123] on link "Minha Conta" at bounding box center [1003, 118] width 236 height 29
